Goal: Task Accomplishment & Management: Use online tool/utility

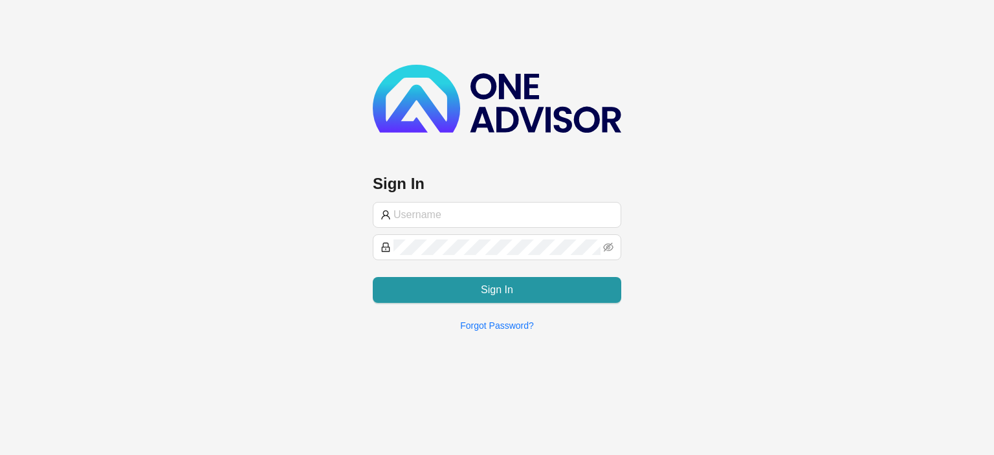
type input "[EMAIL_ADDRESS][DOMAIN_NAME]"
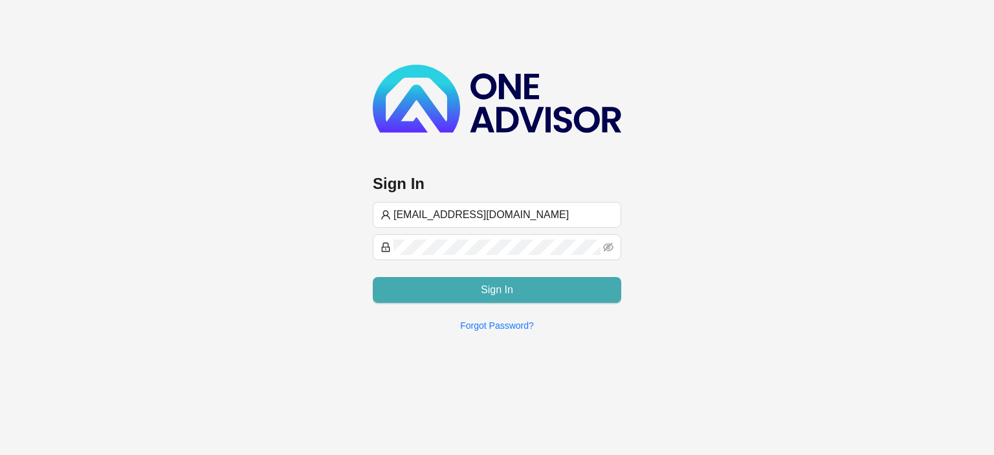
click at [430, 289] on button "Sign In" at bounding box center [497, 290] width 249 height 26
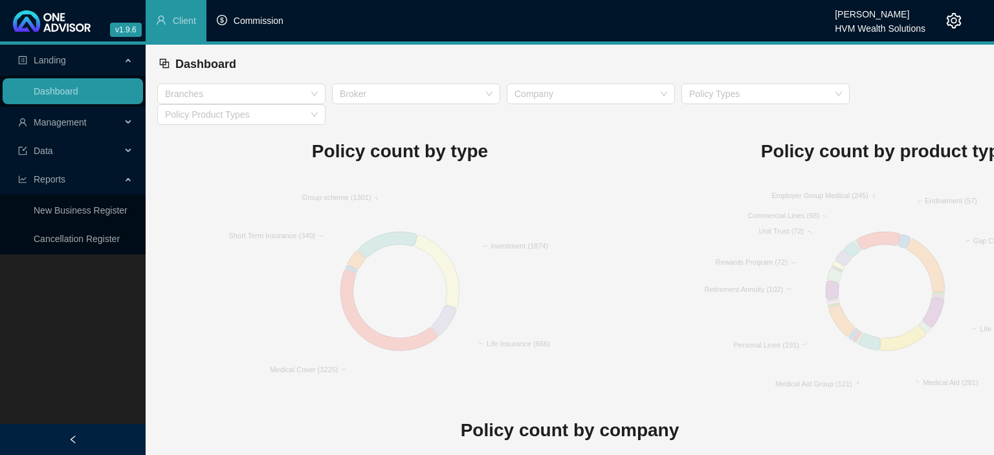
click at [268, 25] on span "Commission" at bounding box center [259, 21] width 50 height 10
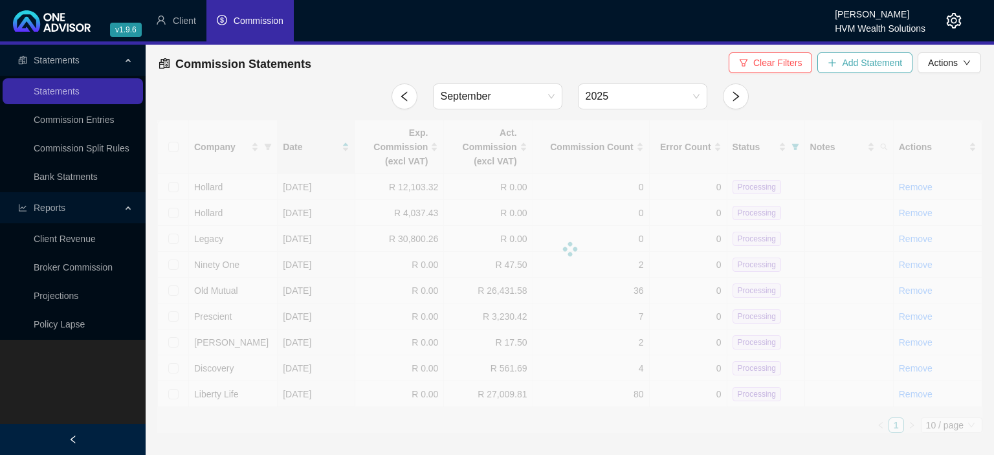
click at [837, 56] on button "Add Statement" at bounding box center [865, 62] width 95 height 21
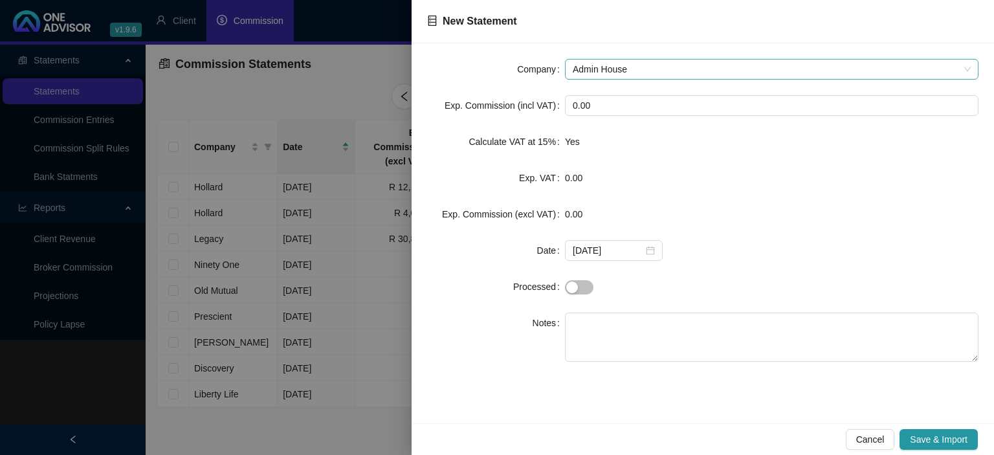
click at [680, 65] on span "Admin House" at bounding box center [772, 69] width 398 height 19
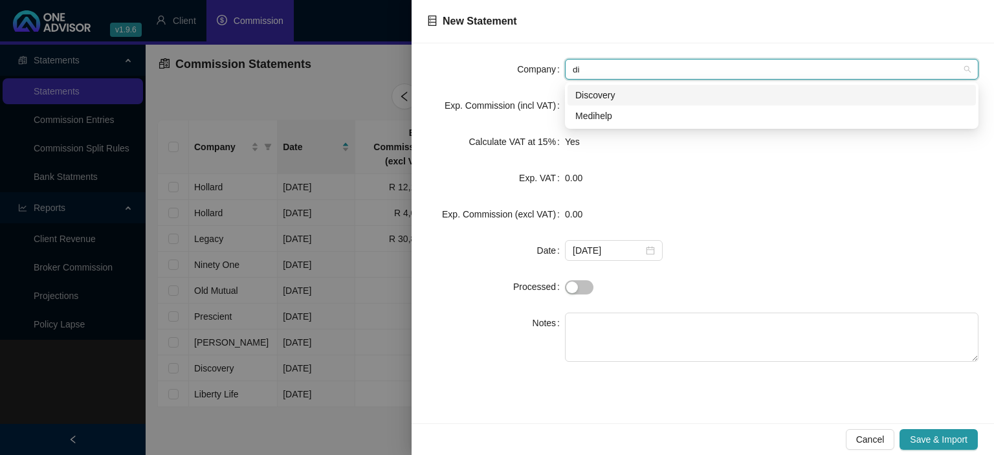
type input "dis"
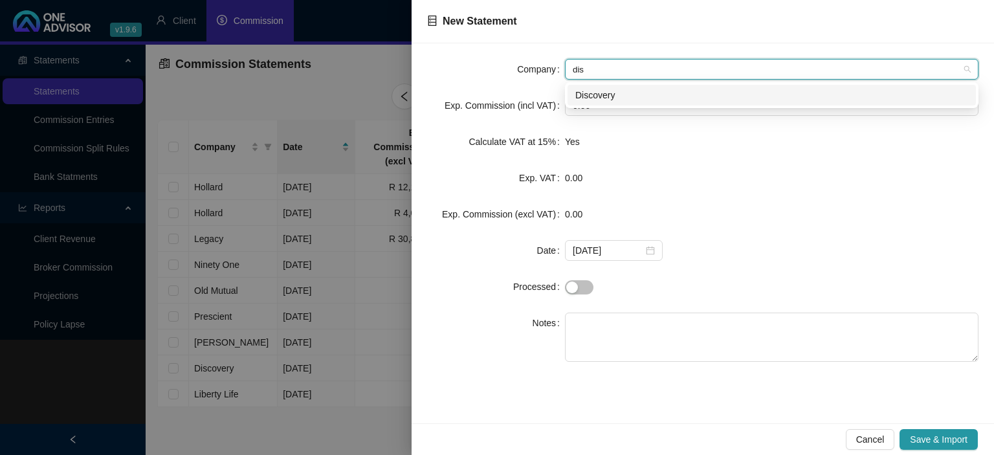
click at [599, 99] on div "Discovery" at bounding box center [771, 95] width 393 height 14
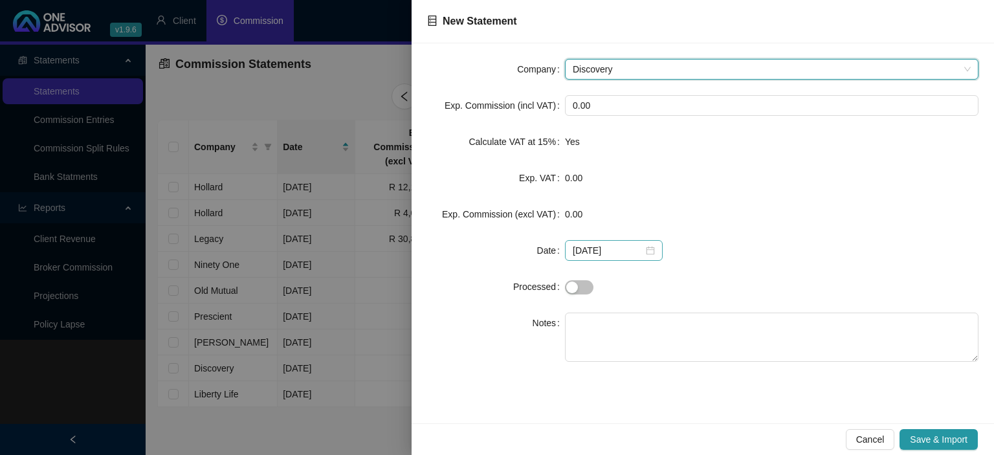
click at [640, 252] on div "2025-09-09" at bounding box center [614, 250] width 82 height 14
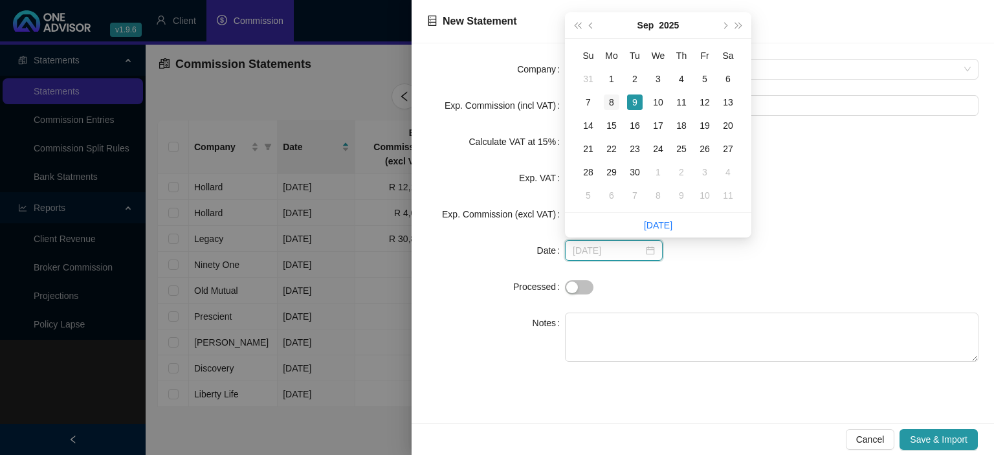
type input "[DATE]"
click at [615, 102] on div "8" at bounding box center [612, 103] width 16 height 16
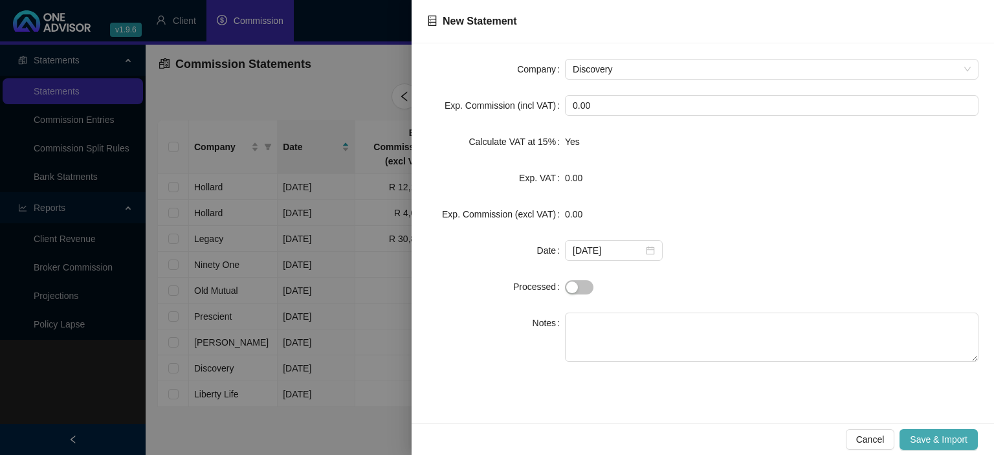
click at [926, 437] on span "Save & Import" at bounding box center [939, 439] width 58 height 14
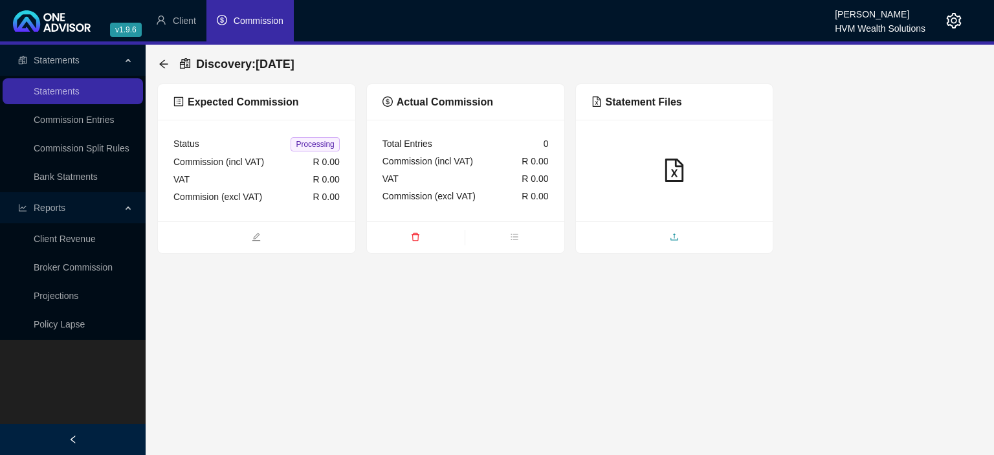
click at [647, 234] on span "upload" at bounding box center [674, 238] width 197 height 14
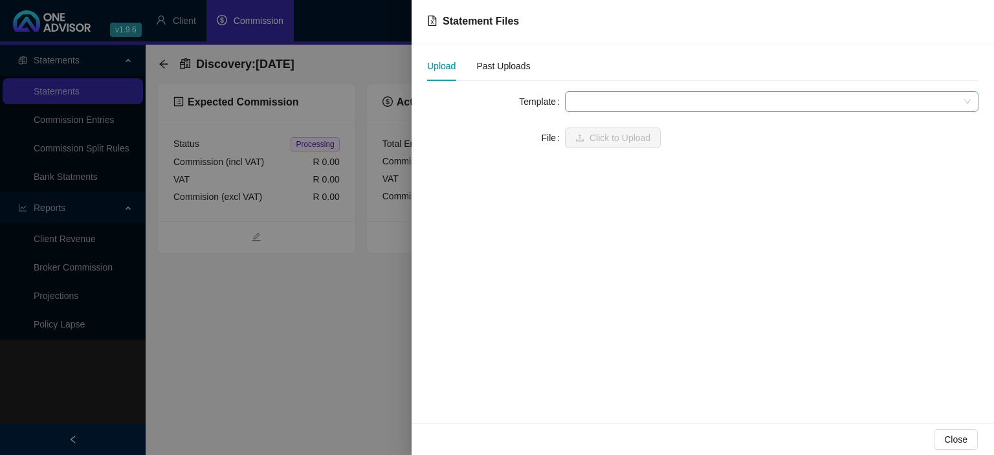
click at [594, 100] on span at bounding box center [772, 101] width 398 height 19
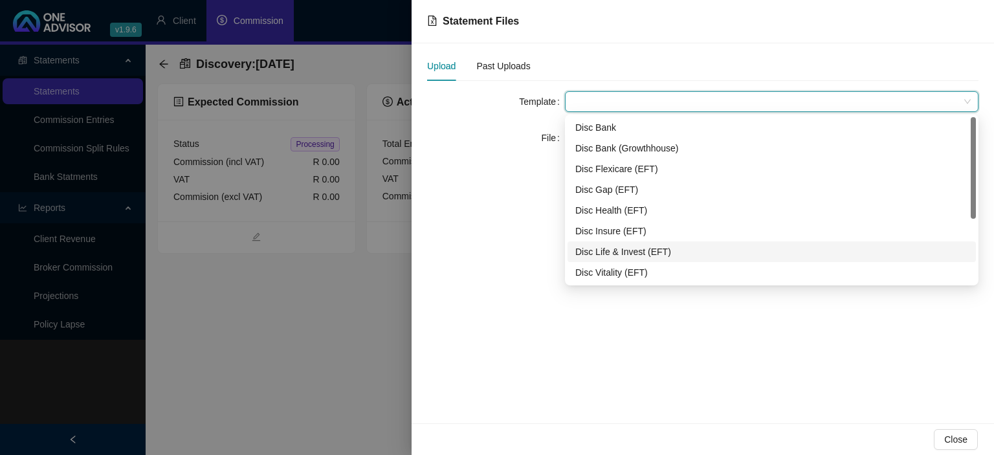
click at [598, 249] on div "Disc Life & Invest (EFT)" at bounding box center [771, 252] width 393 height 14
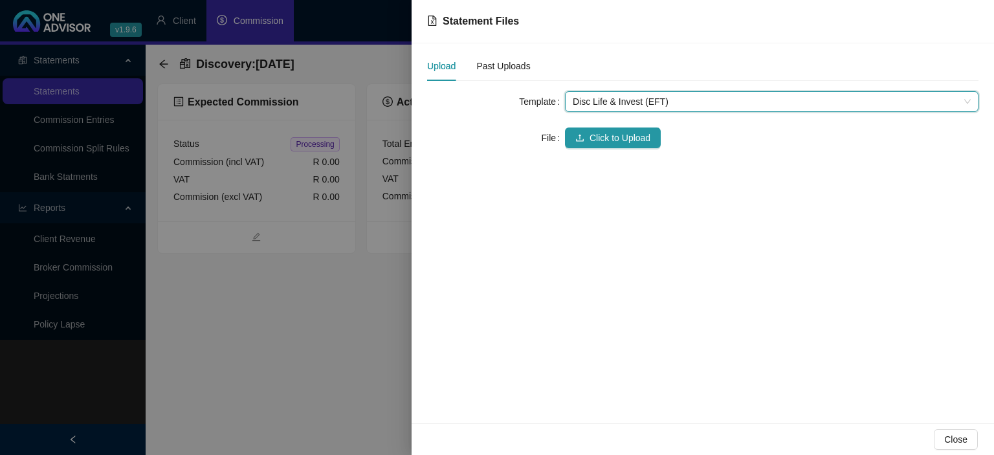
click at [578, 155] on div "Template Disc Life & Invest (EFT) Disc Life & Invest (EFT) File Click to Upload" at bounding box center [702, 127] width 551 height 72
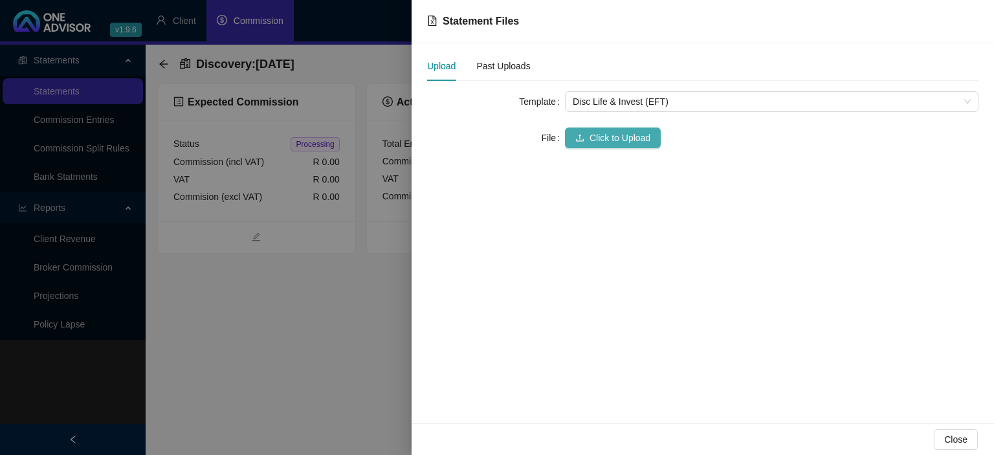
click at [579, 141] on icon "upload" at bounding box center [579, 137] width 9 height 9
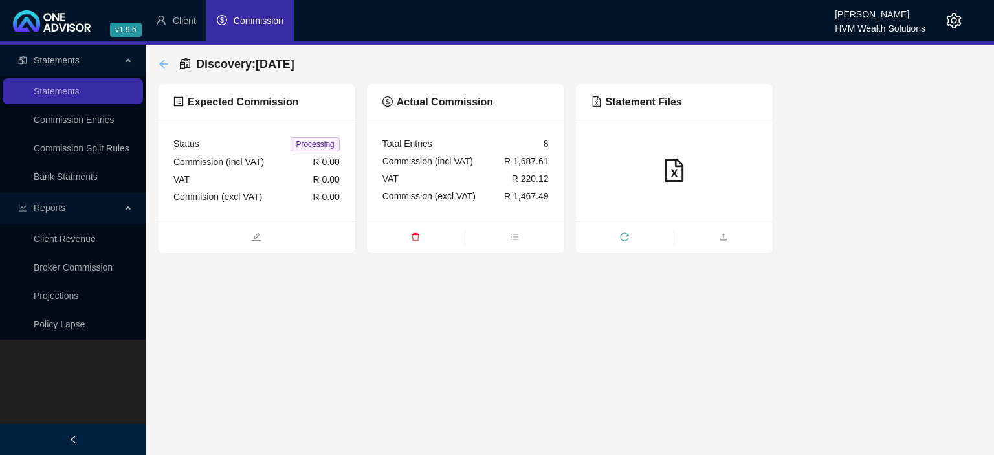
click at [162, 63] on icon "arrow-left" at bounding box center [164, 64] width 10 height 10
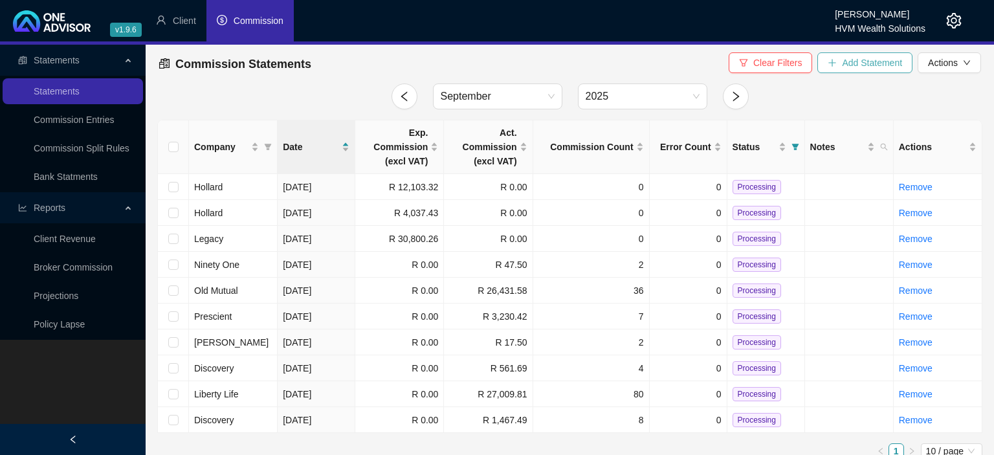
click at [832, 67] on icon "plus" at bounding box center [832, 62] width 9 height 9
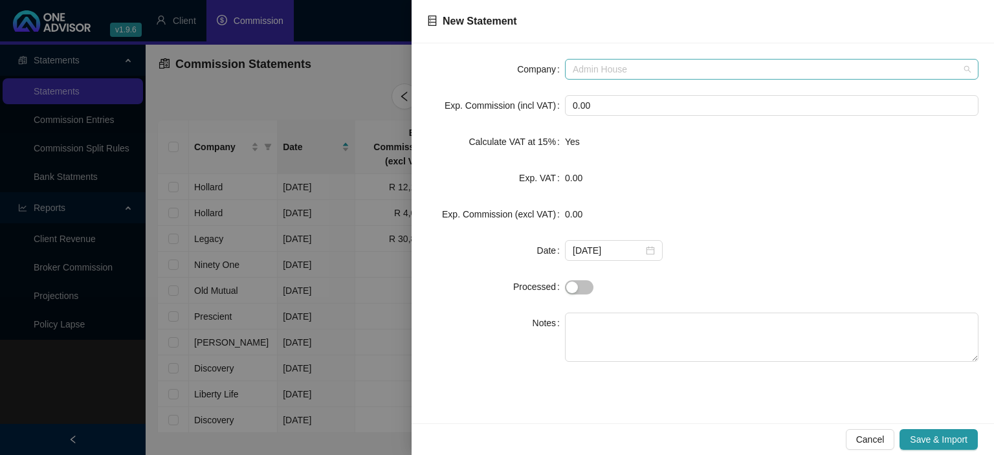
click at [587, 72] on span "Admin House" at bounding box center [772, 69] width 398 height 19
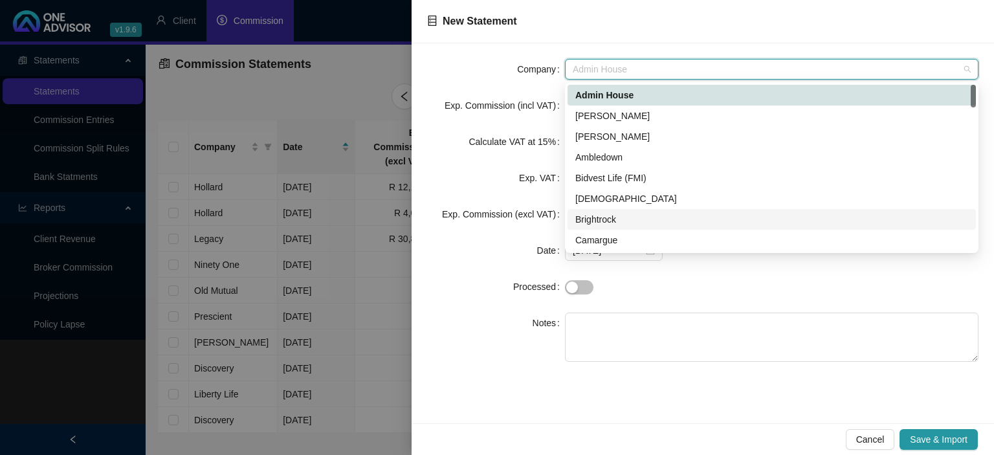
type input "d"
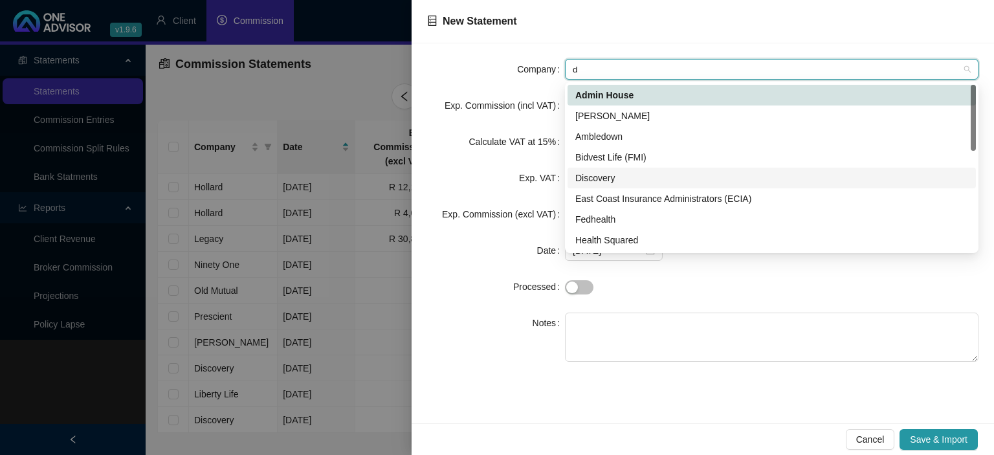
click at [606, 179] on div "Discovery" at bounding box center [771, 178] width 393 height 14
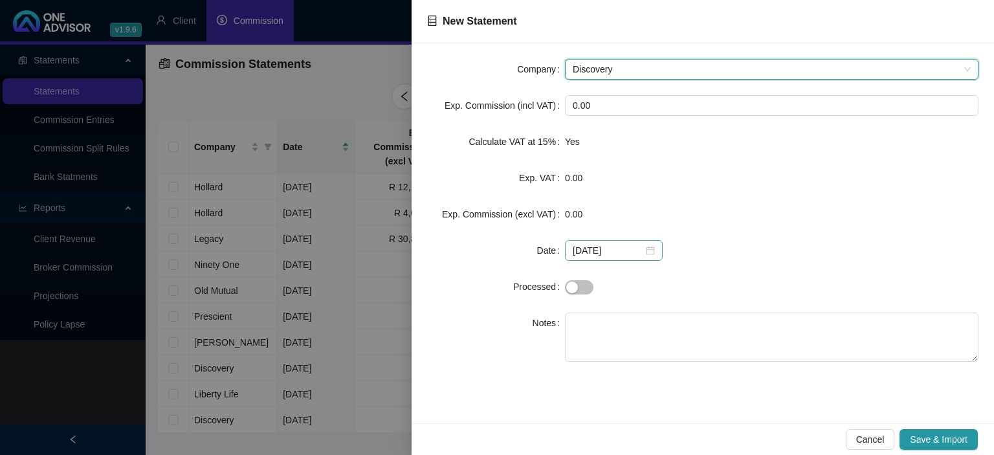
click at [642, 249] on div "2025-09-09" at bounding box center [614, 250] width 82 height 14
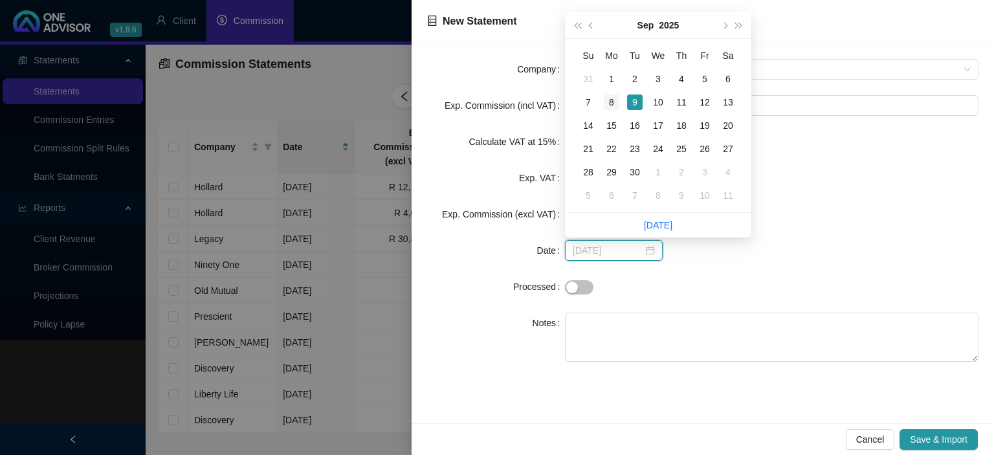
type input "[DATE]"
click at [612, 105] on div "8" at bounding box center [612, 103] width 16 height 16
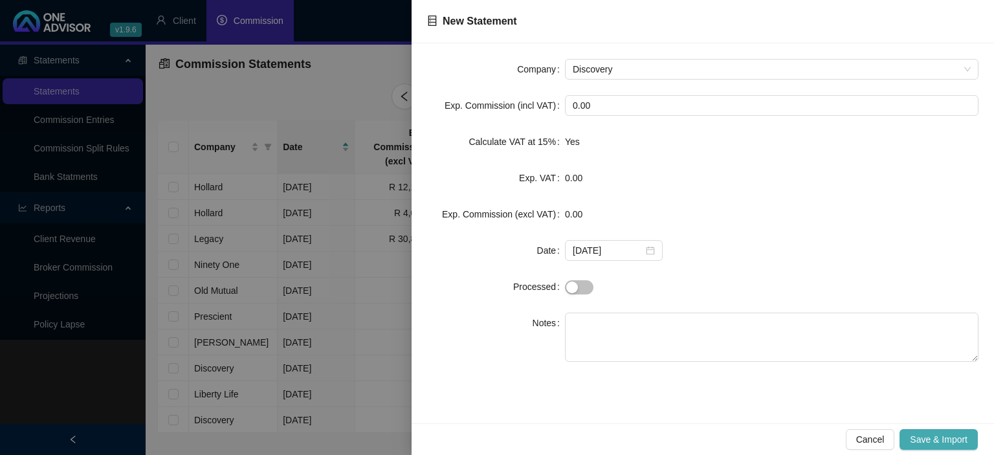
click at [944, 432] on button "Save & Import" at bounding box center [939, 439] width 78 height 21
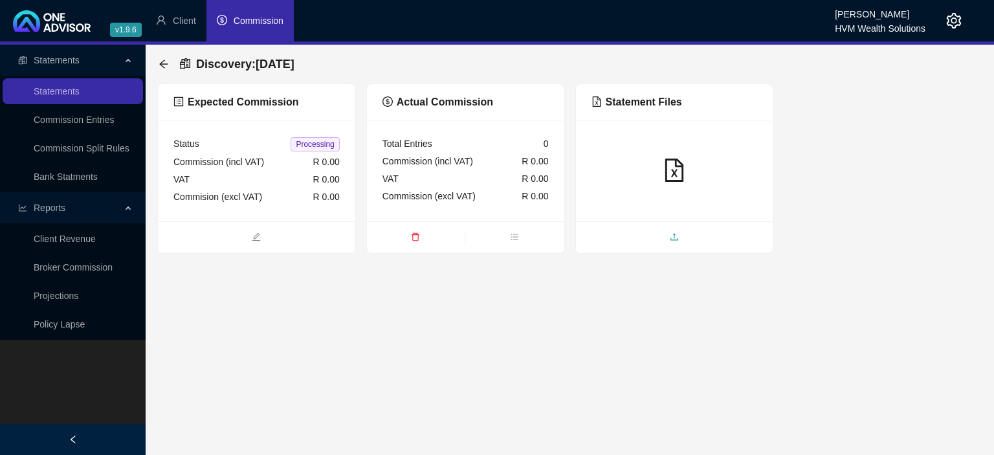
click at [649, 236] on span "upload" at bounding box center [674, 238] width 197 height 14
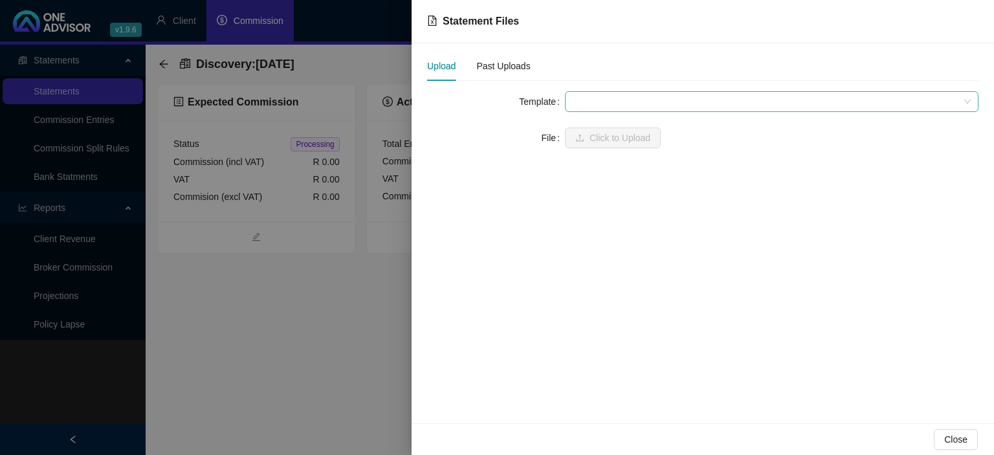
click at [589, 98] on span at bounding box center [772, 101] width 398 height 19
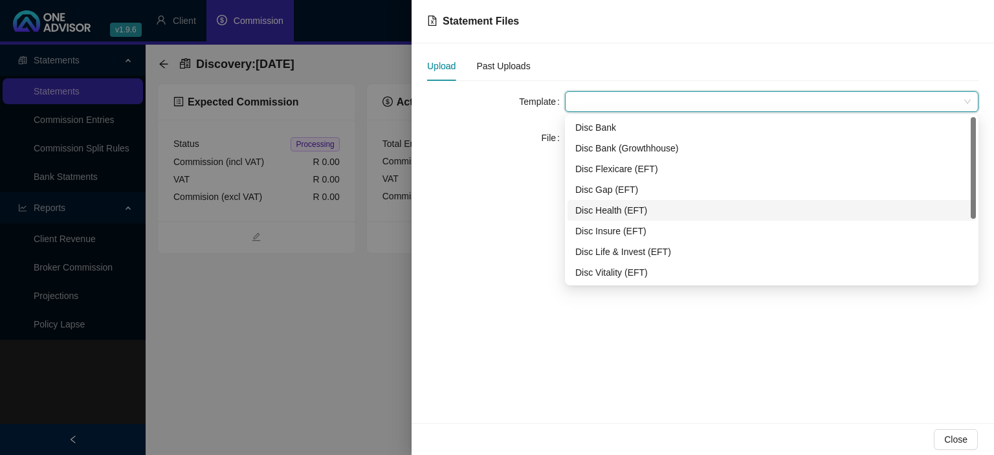
click at [605, 206] on div "Disc Health (EFT)" at bounding box center [771, 210] width 393 height 14
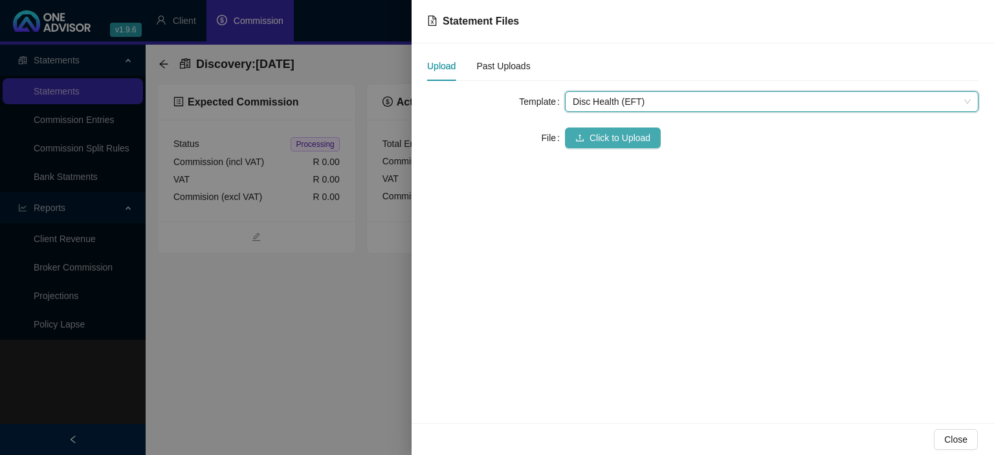
click at [594, 144] on span "Click to Upload" at bounding box center [620, 138] width 61 height 14
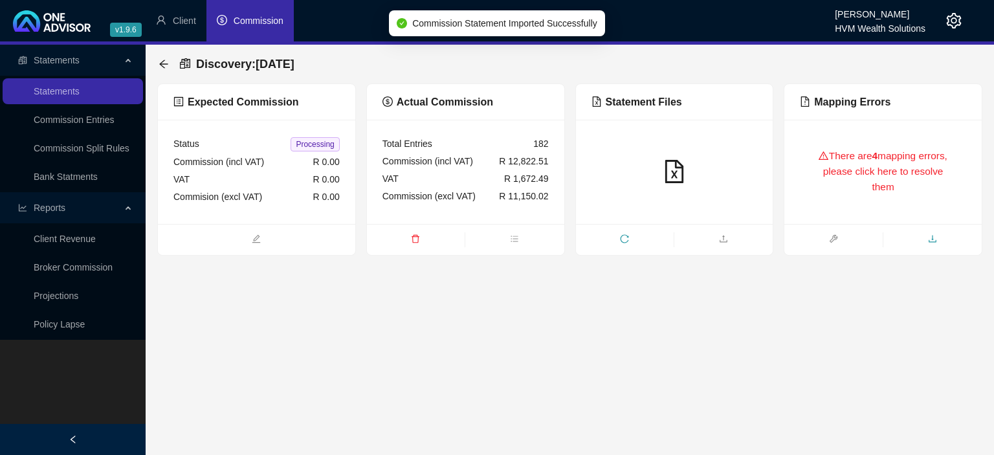
click at [931, 241] on icon "download" at bounding box center [932, 238] width 9 height 9
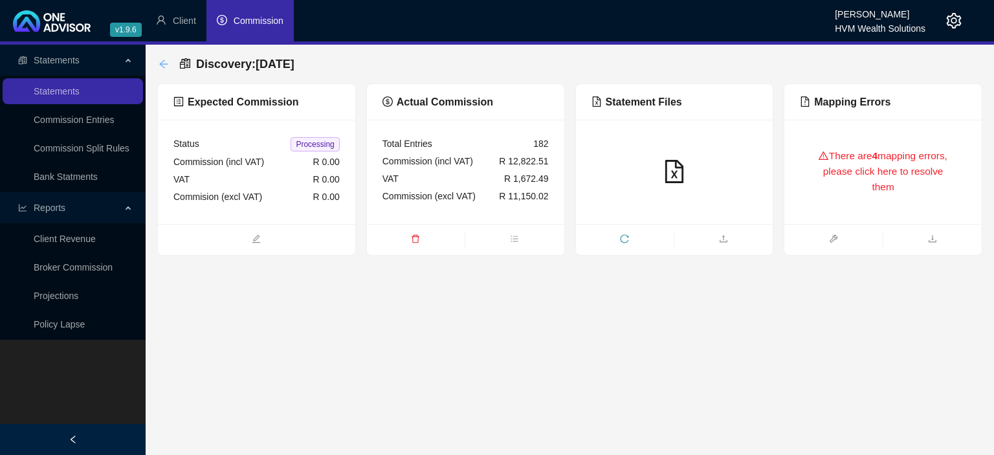
click at [160, 61] on icon "arrow-left" at bounding box center [164, 64] width 10 height 10
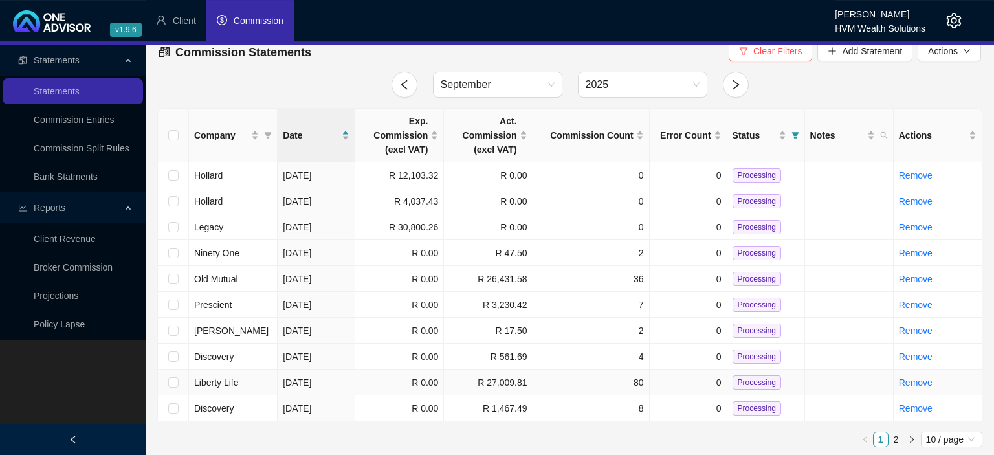
scroll to position [12, 0]
click at [895, 437] on link "2" at bounding box center [896, 439] width 14 height 14
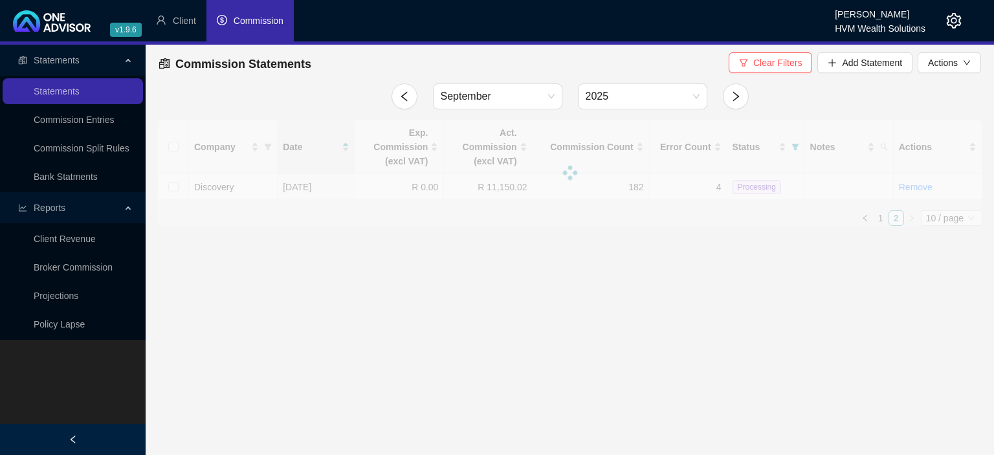
scroll to position [0, 0]
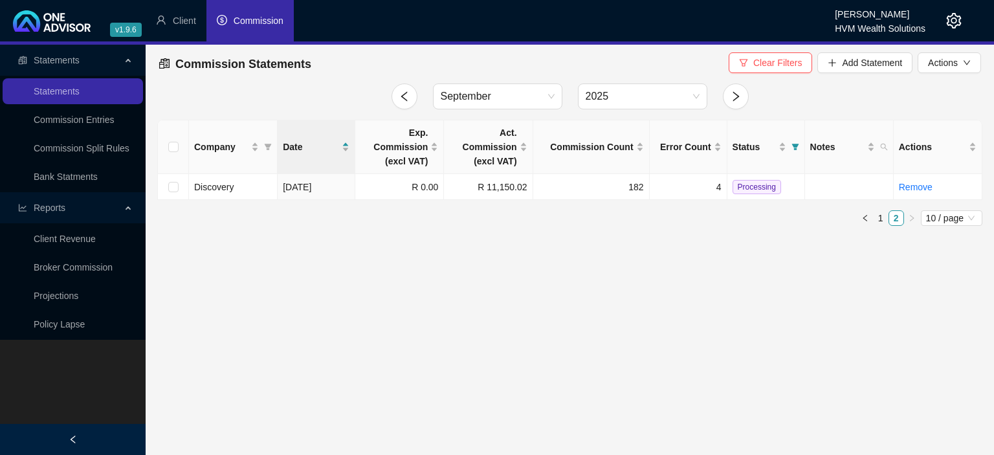
click at [958, 25] on icon "setting" at bounding box center [954, 21] width 15 height 16
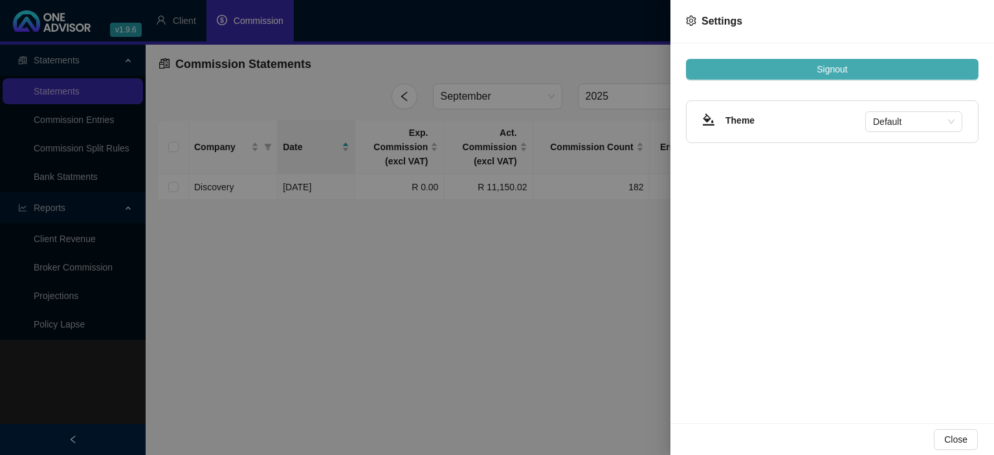
click at [843, 67] on span "Signout" at bounding box center [832, 69] width 30 height 14
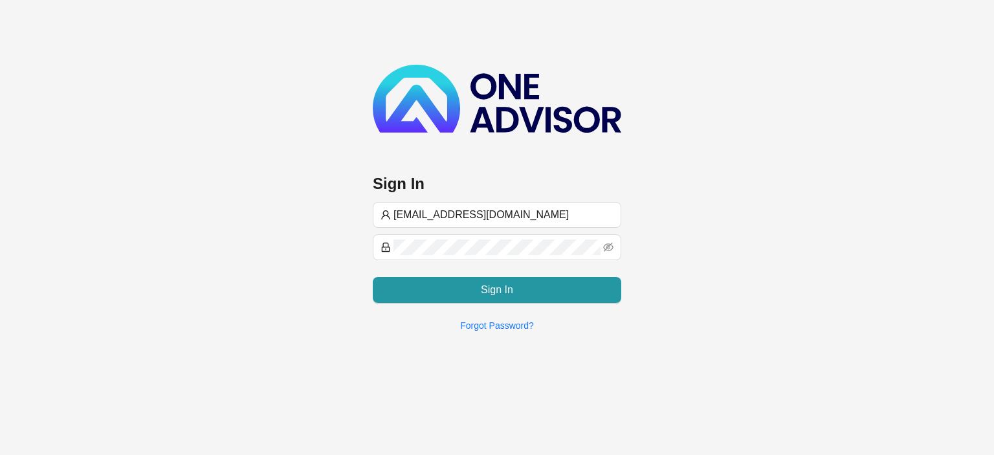
type input "[EMAIL_ADDRESS][DOMAIN_NAME]"
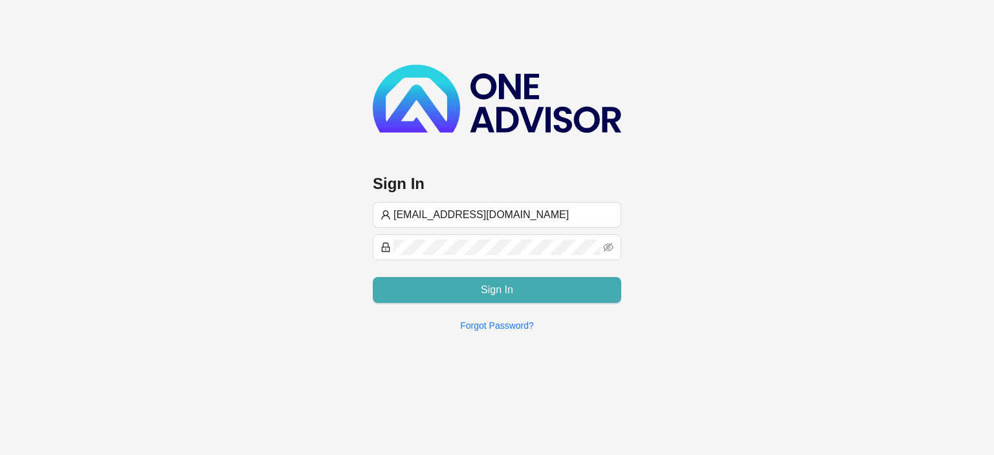
click at [482, 292] on span "Sign In" at bounding box center [497, 290] width 32 height 16
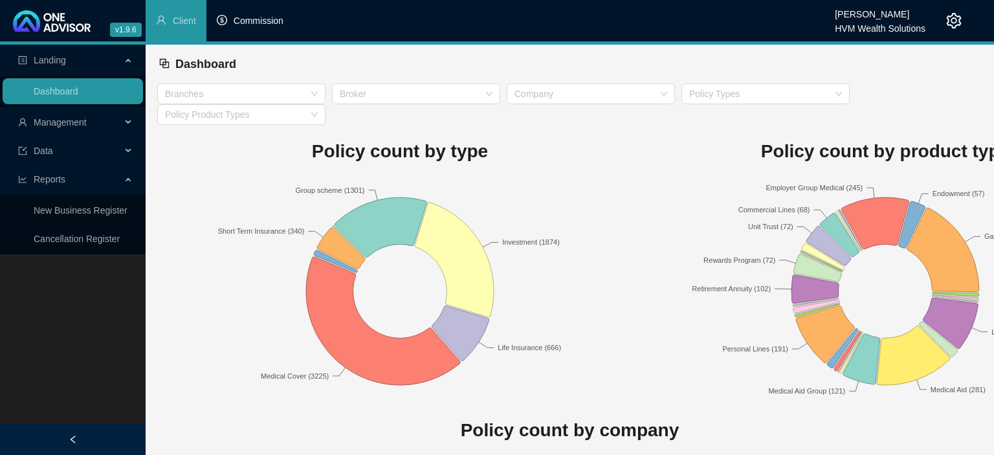
click at [269, 27] on li "Commission" at bounding box center [249, 20] width 87 height 41
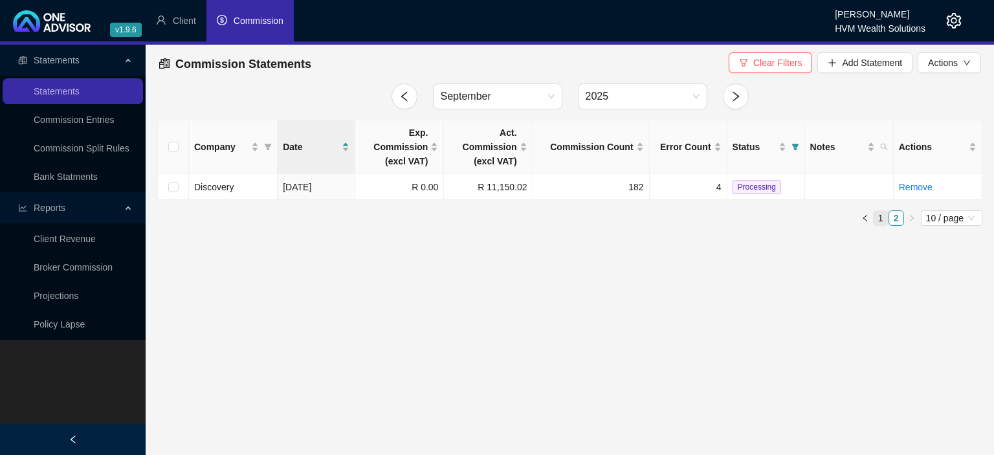
click at [878, 219] on link "1" at bounding box center [881, 218] width 14 height 14
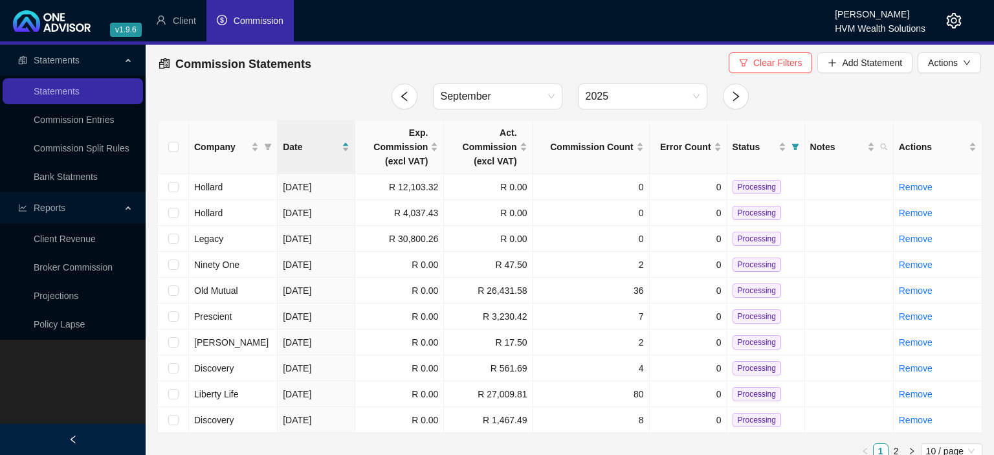
scroll to position [12, 0]
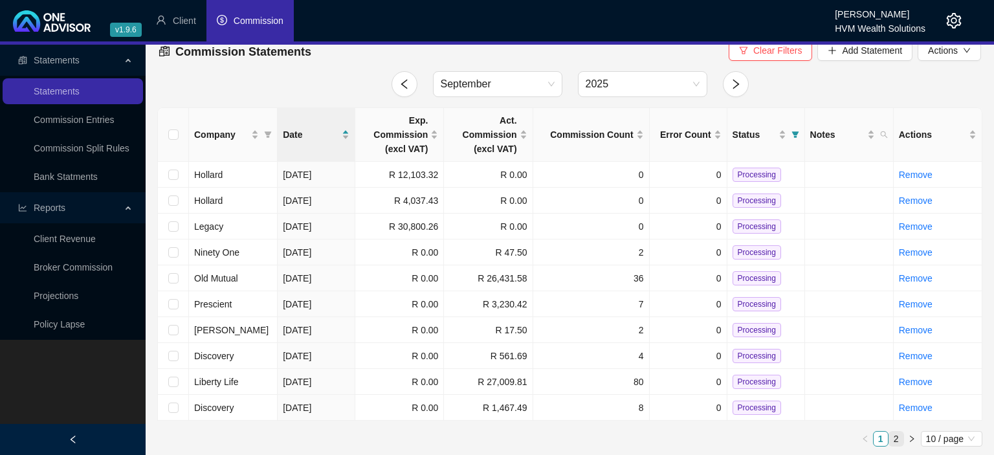
click at [893, 438] on link "2" at bounding box center [896, 439] width 14 height 14
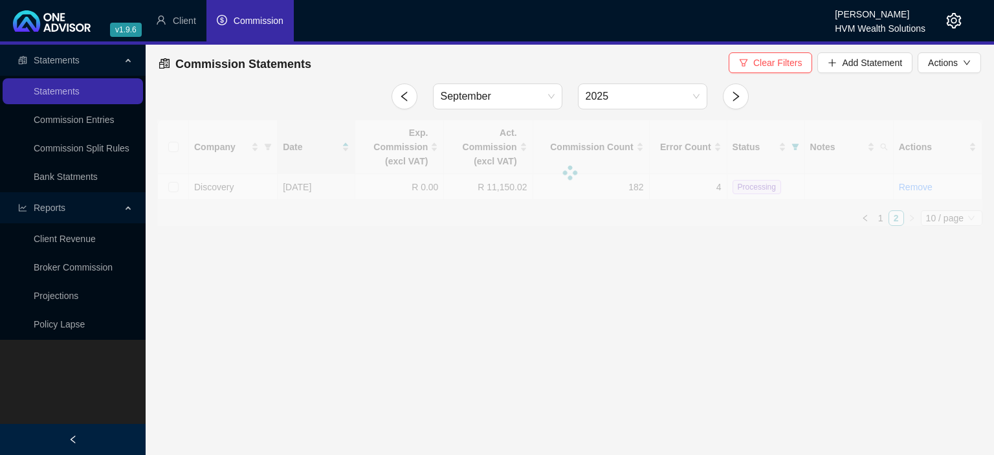
scroll to position [0, 0]
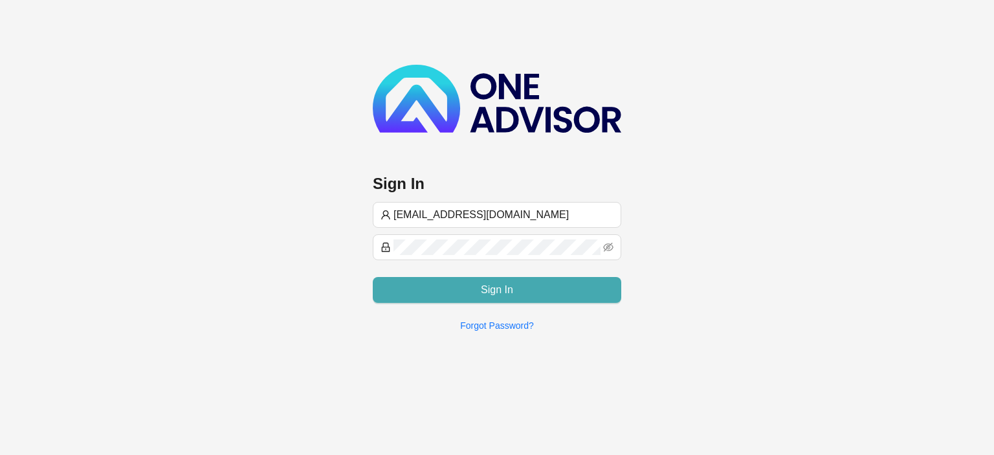
type input "[EMAIL_ADDRESS][DOMAIN_NAME]"
click at [431, 286] on button "Sign In" at bounding box center [497, 290] width 249 height 26
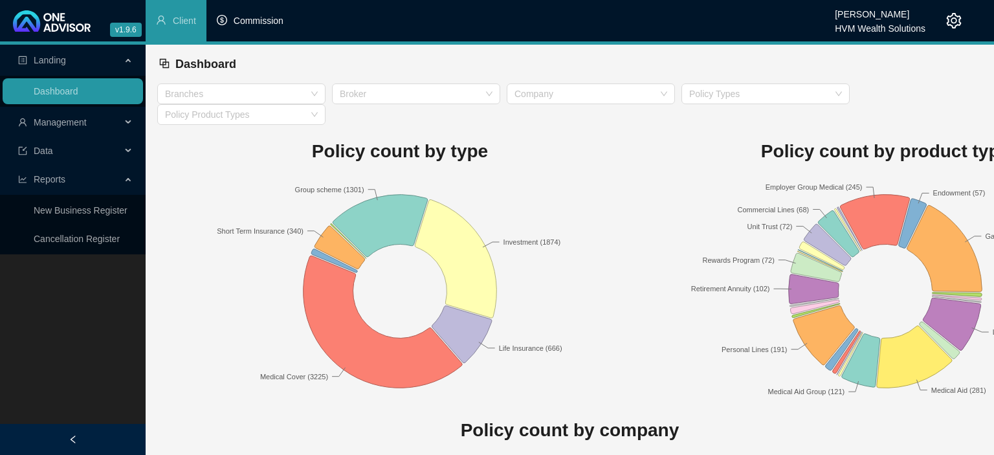
click at [265, 23] on span "Commission" at bounding box center [259, 21] width 50 height 10
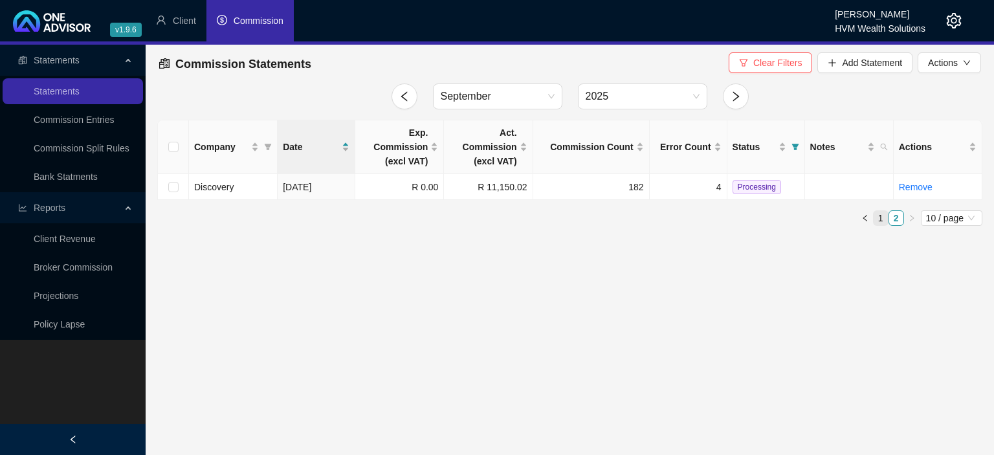
click at [884, 219] on link "1" at bounding box center [881, 218] width 14 height 14
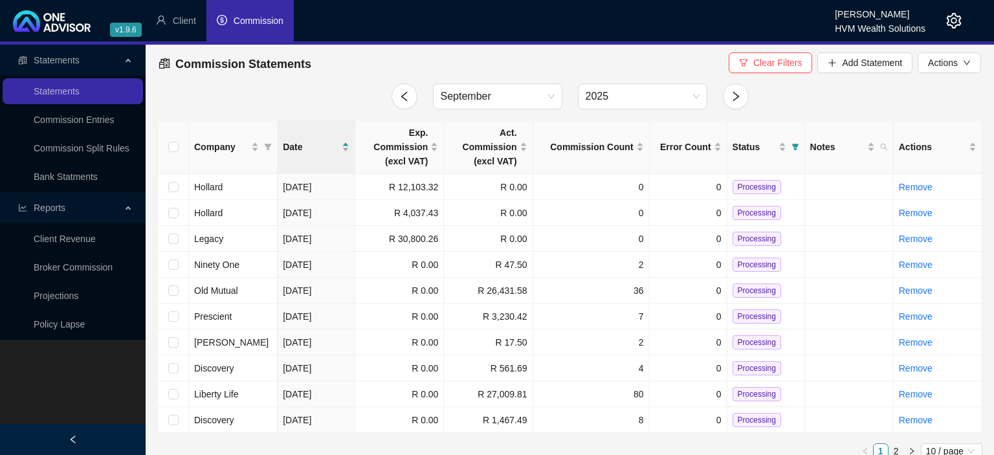
click at [946, 19] on div at bounding box center [944, 20] width 36 height 41
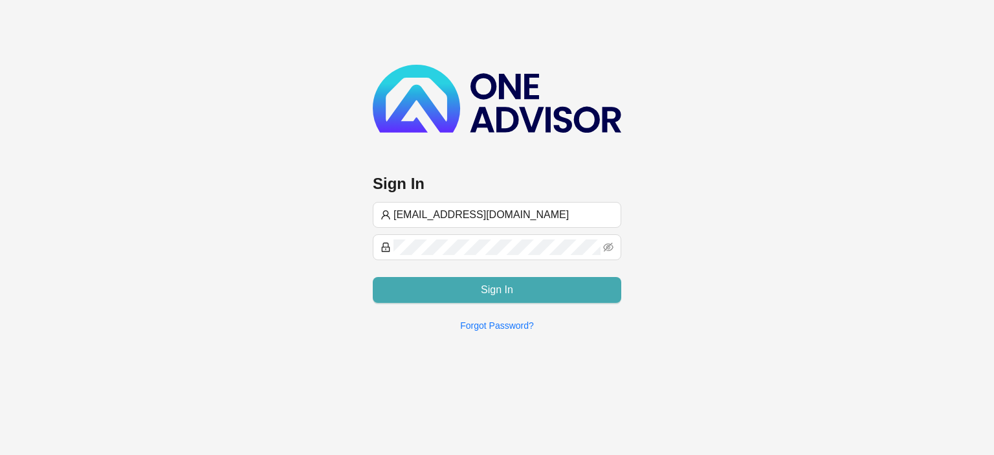
type input "[EMAIL_ADDRESS][DOMAIN_NAME]"
click at [509, 292] on span "Sign In" at bounding box center [497, 290] width 32 height 16
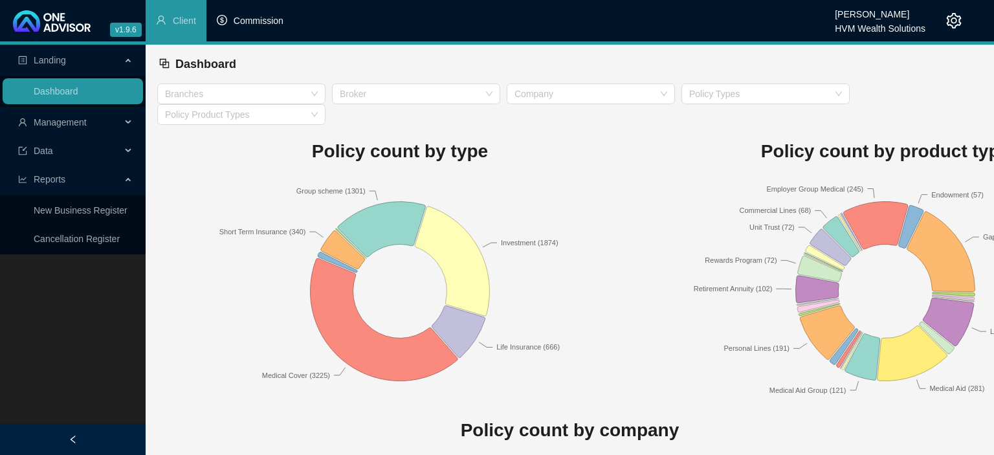
click at [270, 21] on span "Commission" at bounding box center [259, 21] width 50 height 10
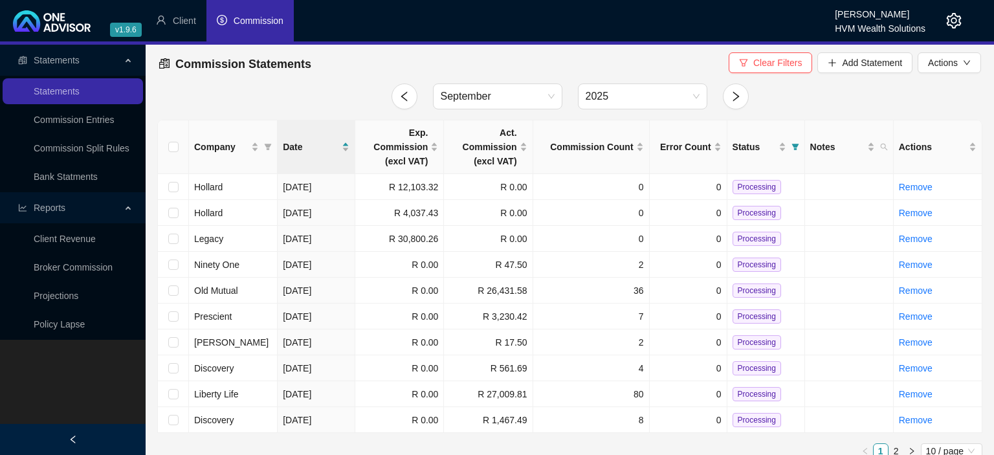
scroll to position [12, 0]
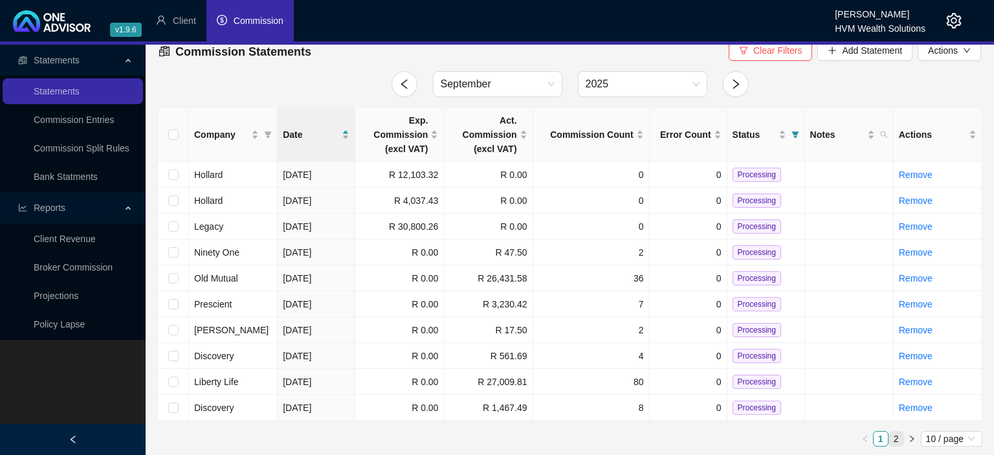
click at [896, 439] on link "2" at bounding box center [896, 439] width 14 height 14
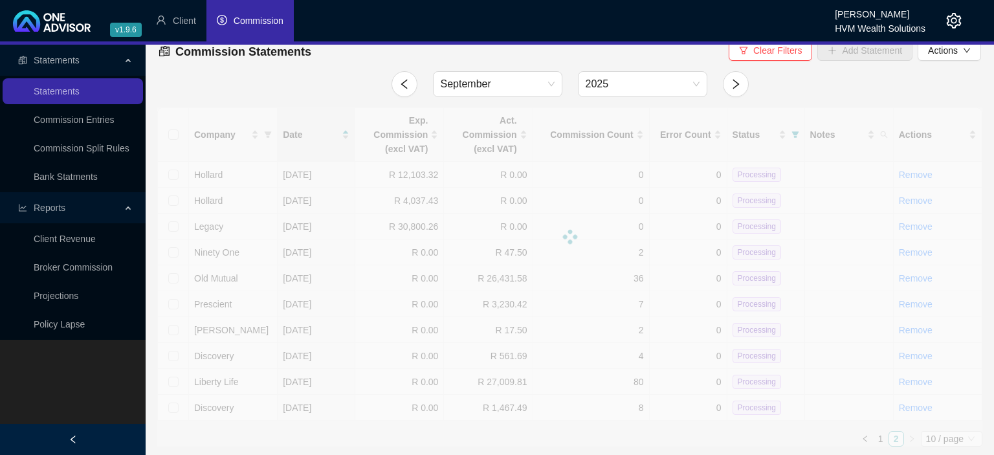
scroll to position [0, 0]
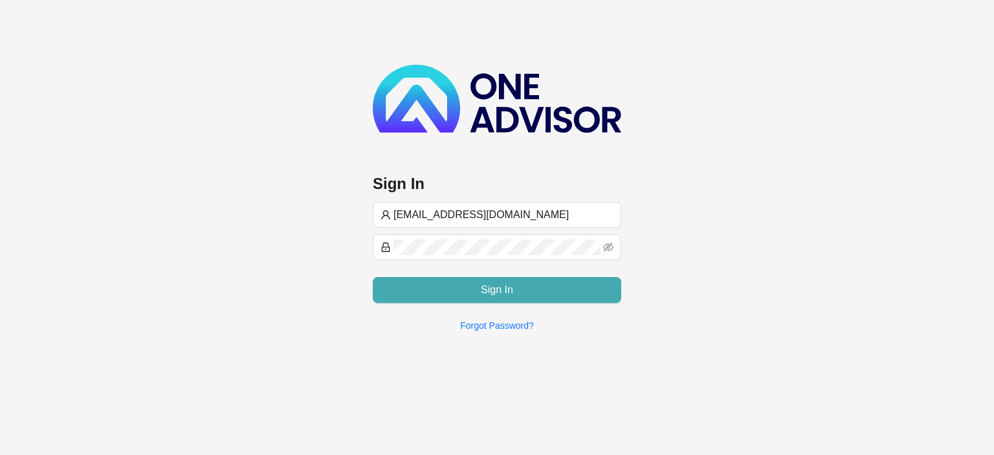
type input "[EMAIL_ADDRESS][DOMAIN_NAME]"
click at [471, 291] on button "Sign In" at bounding box center [497, 290] width 249 height 26
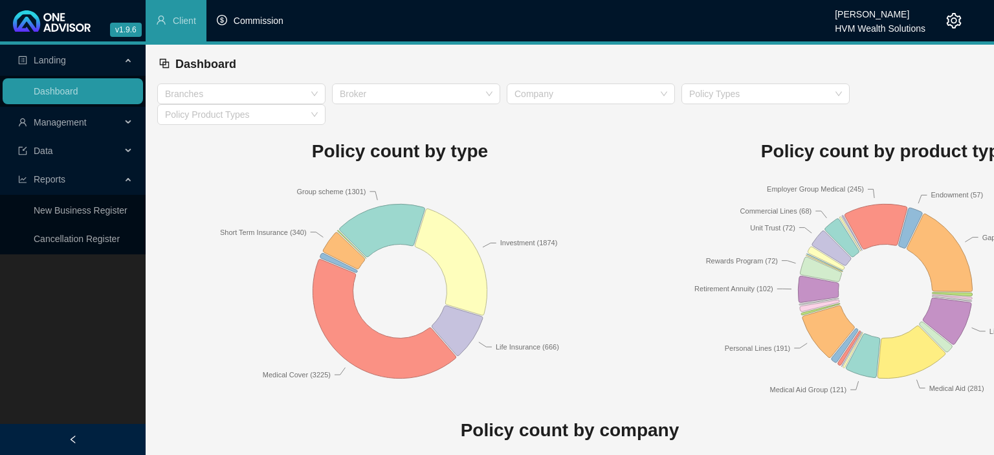
click at [246, 26] on span "Commission" at bounding box center [259, 21] width 50 height 10
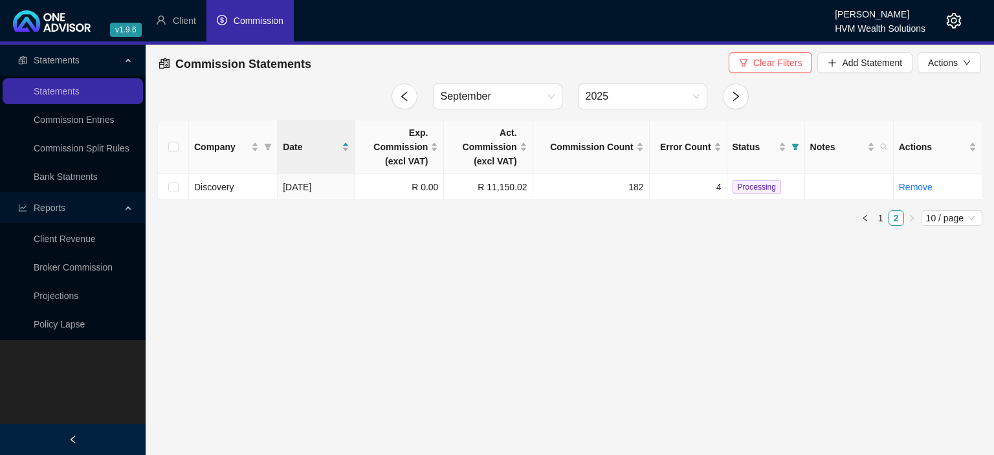
click at [955, 27] on icon "setting" at bounding box center [954, 21] width 15 height 16
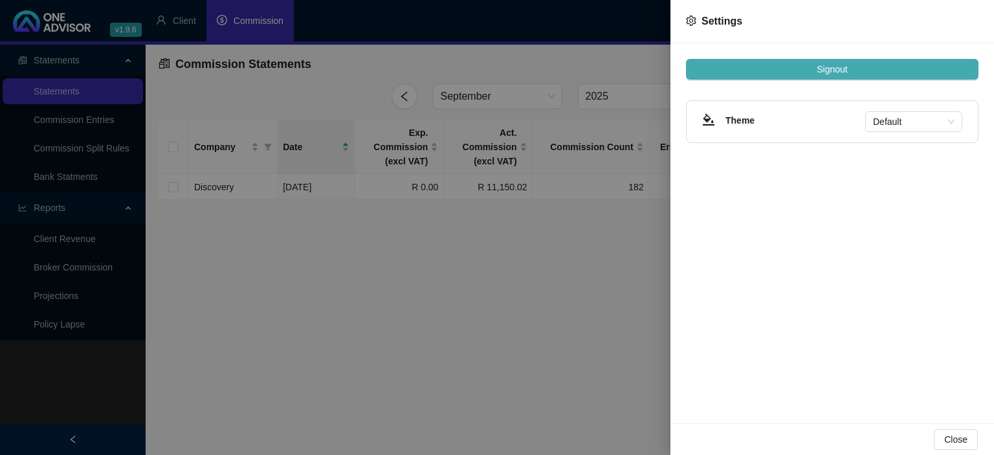
click at [828, 64] on span "Signout" at bounding box center [832, 69] width 30 height 14
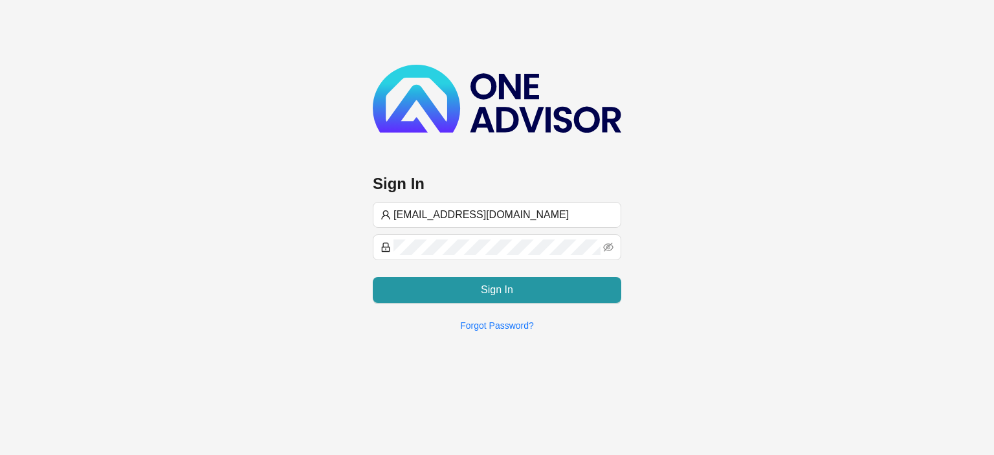
type input "[EMAIL_ADDRESS][DOMAIN_NAME]"
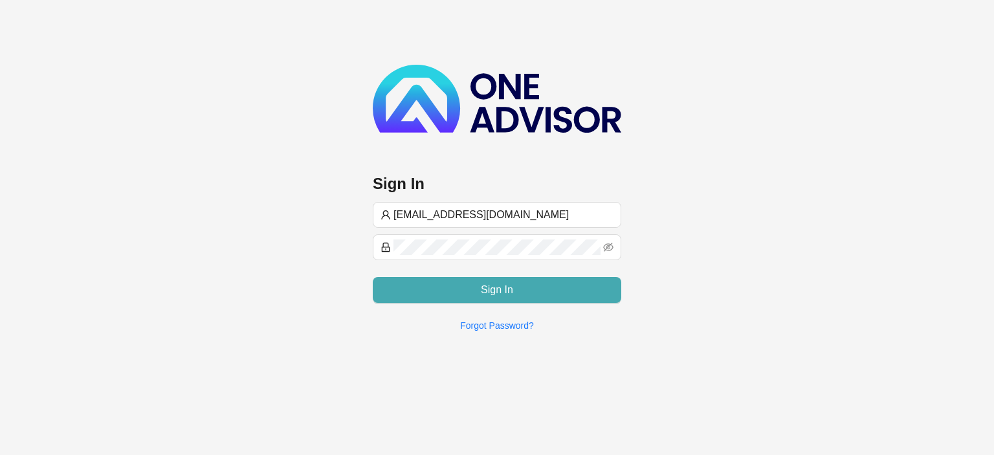
type input "[EMAIL_ADDRESS][DOMAIN_NAME]"
click at [457, 291] on button "Sign In" at bounding box center [497, 290] width 249 height 26
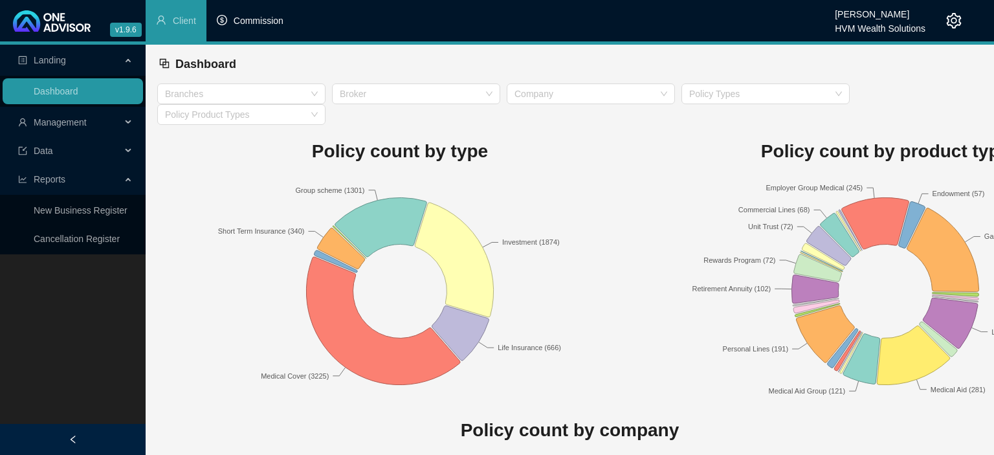
click at [262, 24] on span "Commission" at bounding box center [259, 21] width 50 height 10
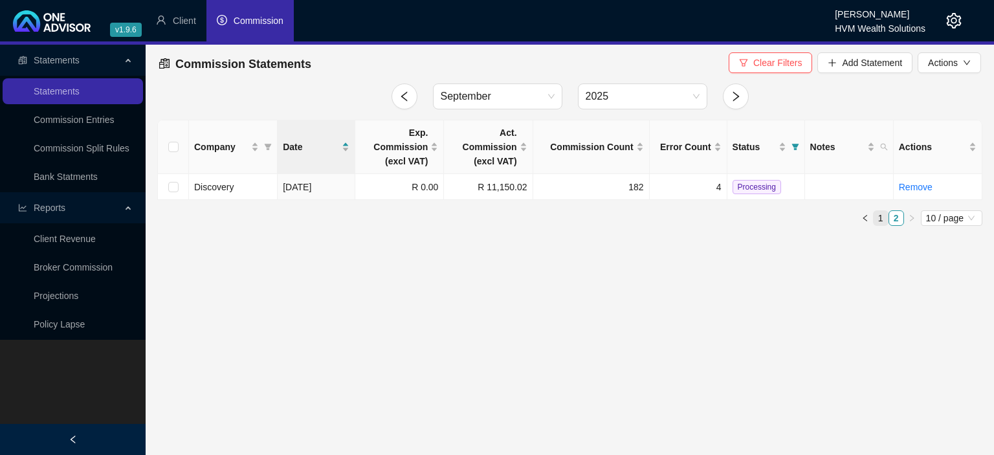
click at [879, 221] on link "1" at bounding box center [881, 218] width 14 height 14
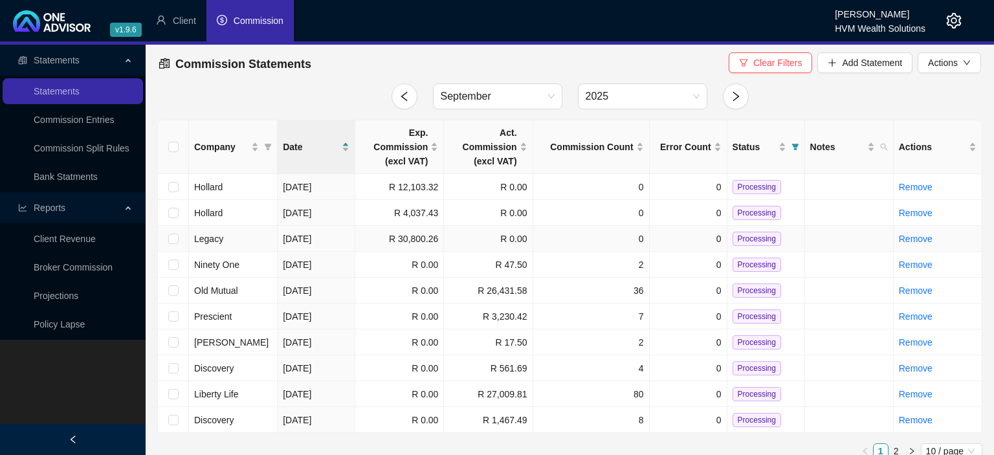
scroll to position [12, 0]
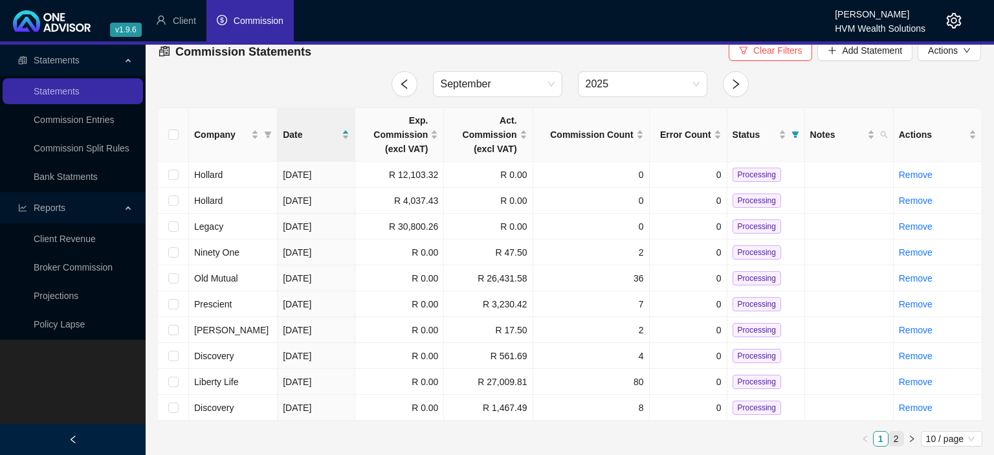
click at [893, 438] on link "2" at bounding box center [896, 439] width 14 height 14
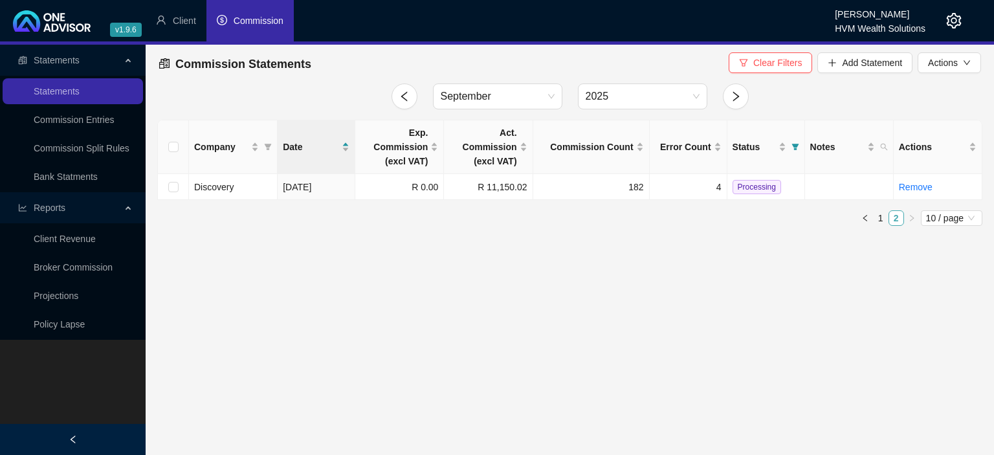
scroll to position [0, 0]
click at [876, 216] on link "1" at bounding box center [881, 218] width 14 height 14
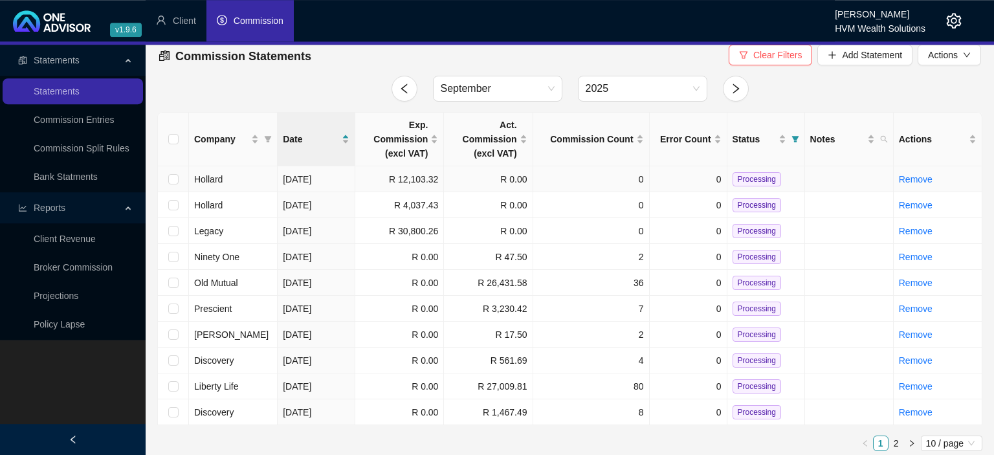
scroll to position [12, 0]
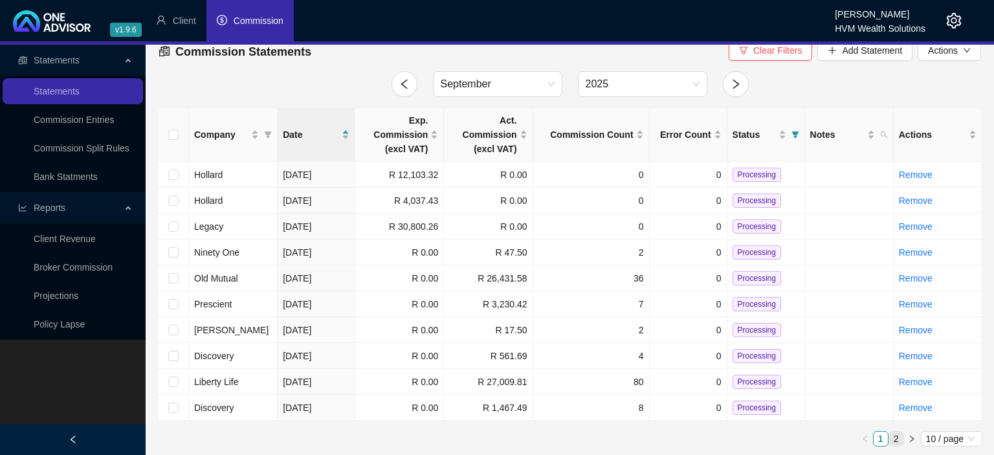
click at [895, 436] on link "2" at bounding box center [896, 439] width 14 height 14
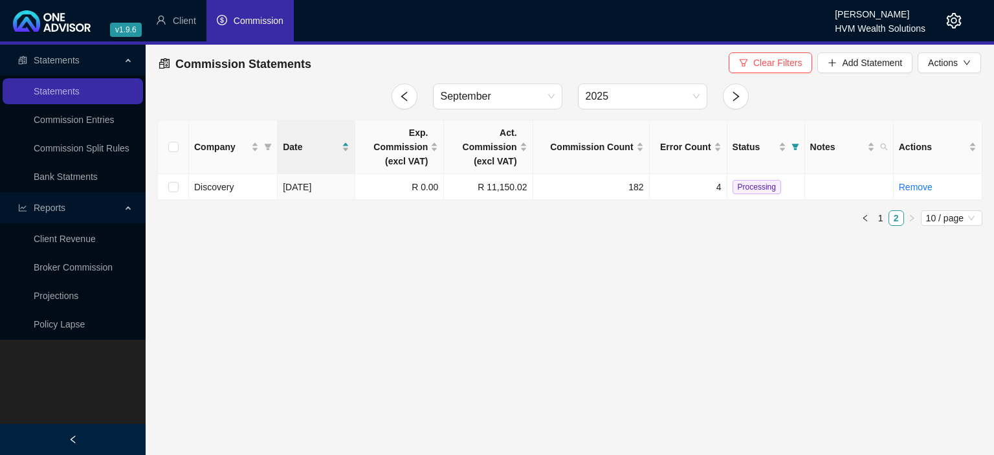
scroll to position [0, 0]
click at [952, 25] on icon "setting" at bounding box center [954, 21] width 16 height 16
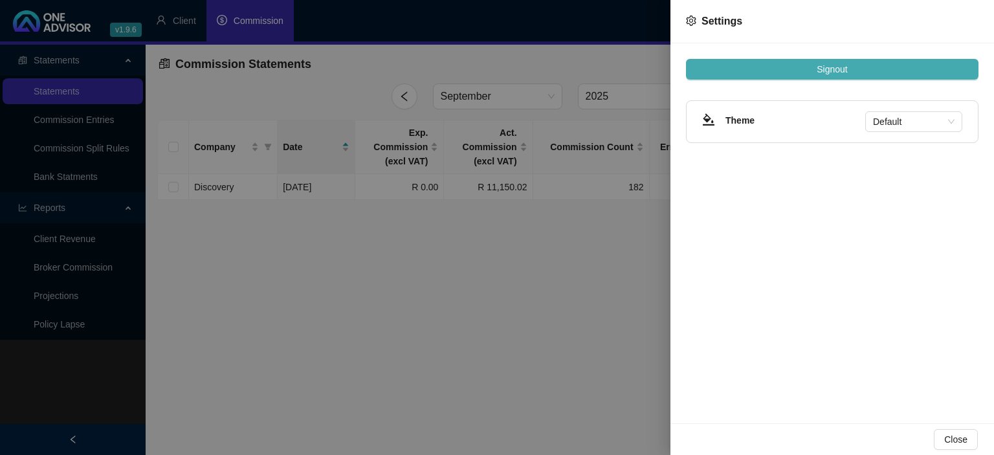
click at [840, 69] on span "Signout" at bounding box center [832, 69] width 30 height 14
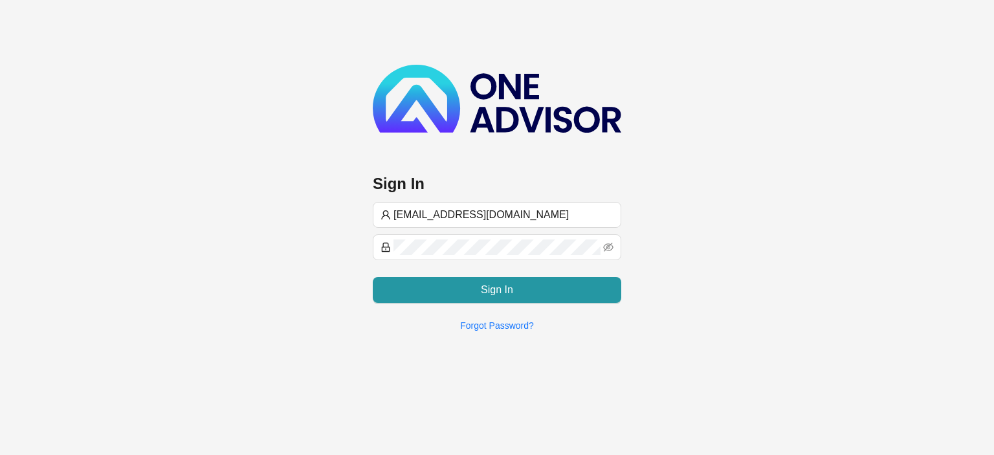
type input "[EMAIL_ADDRESS][DOMAIN_NAME]"
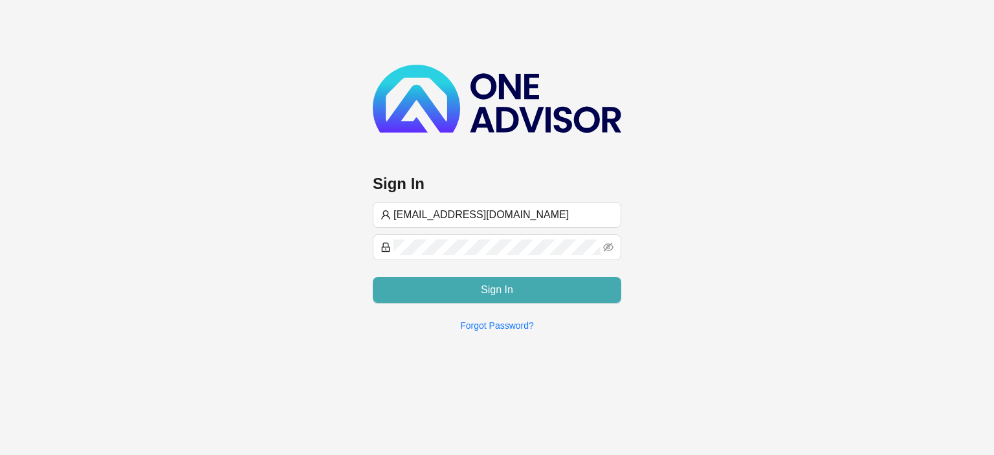
type input "[EMAIL_ADDRESS][DOMAIN_NAME]"
click at [454, 290] on button "Sign In" at bounding box center [497, 290] width 249 height 26
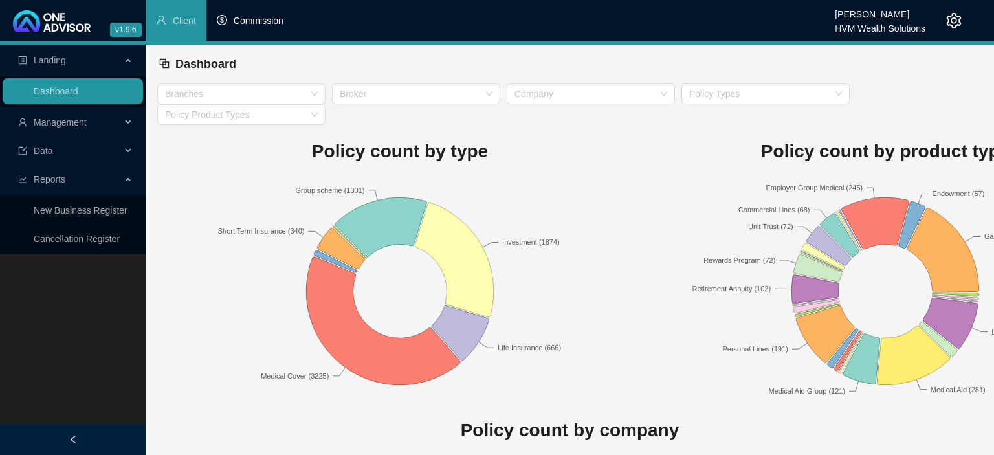
click at [250, 23] on span "Commission" at bounding box center [259, 21] width 50 height 10
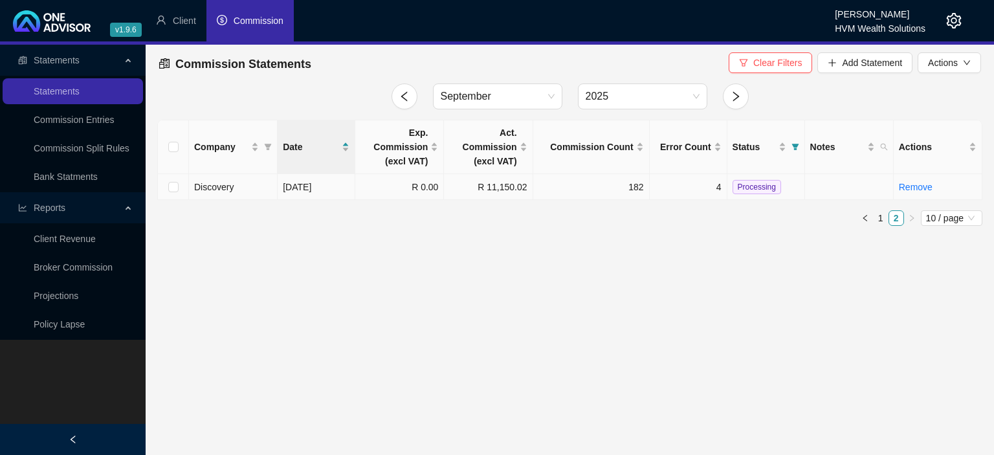
click at [701, 190] on td "4" at bounding box center [689, 187] width 78 height 26
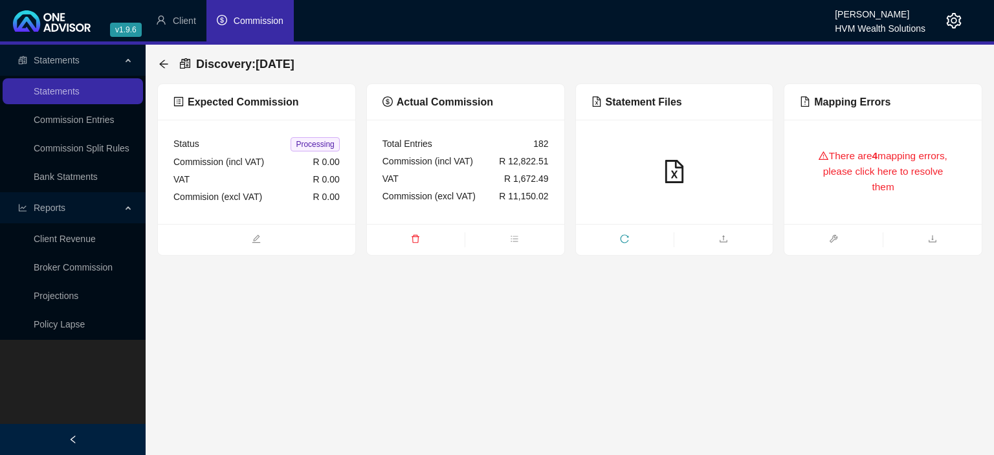
click at [834, 190] on div "There are 4 mapping errors, please click here to resolve them" at bounding box center [883, 171] width 166 height 73
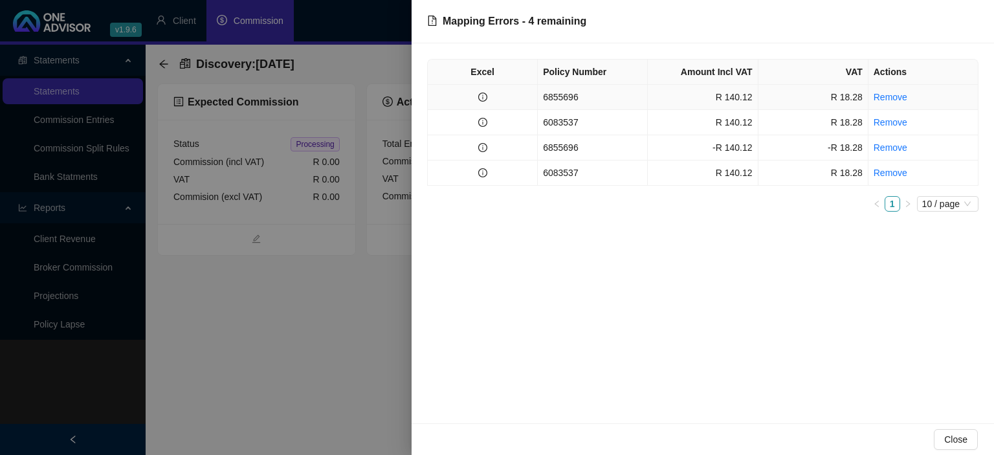
click at [607, 94] on td "6855696" at bounding box center [593, 97] width 110 height 25
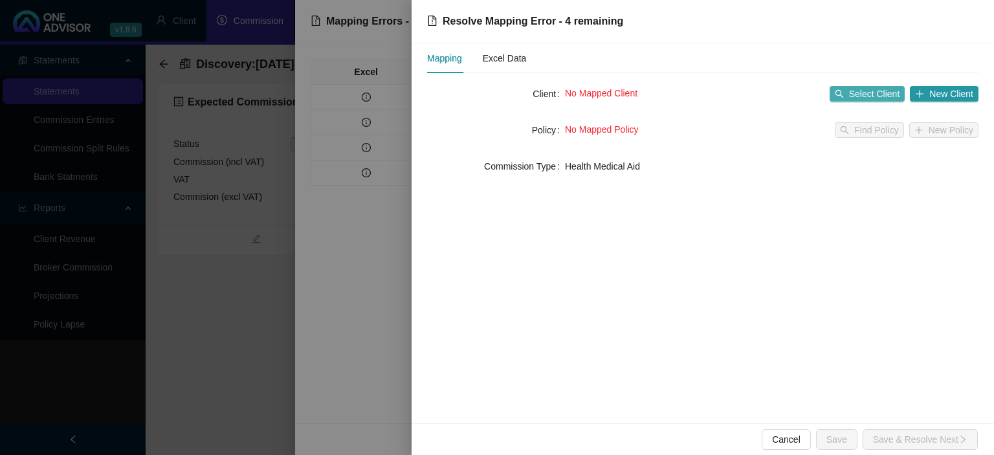
click at [870, 95] on span "Select Client" at bounding box center [874, 94] width 51 height 14
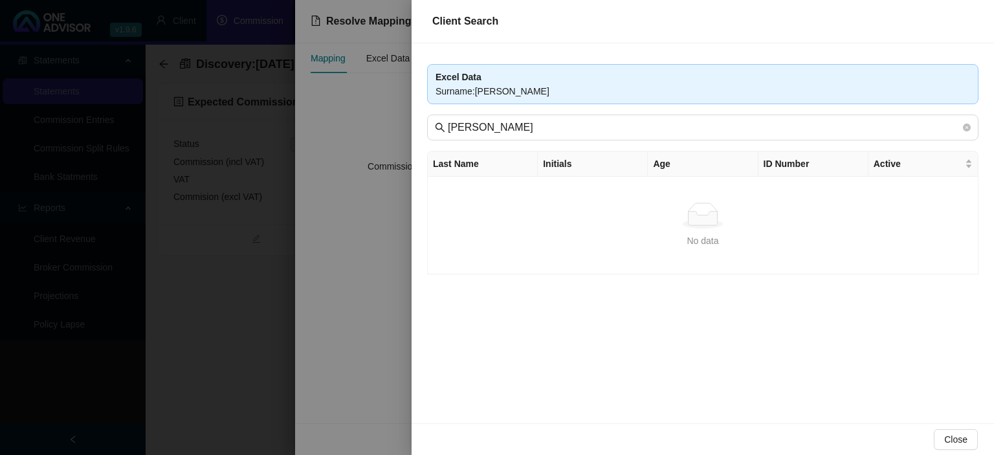
click at [294, 300] on div at bounding box center [497, 227] width 994 height 455
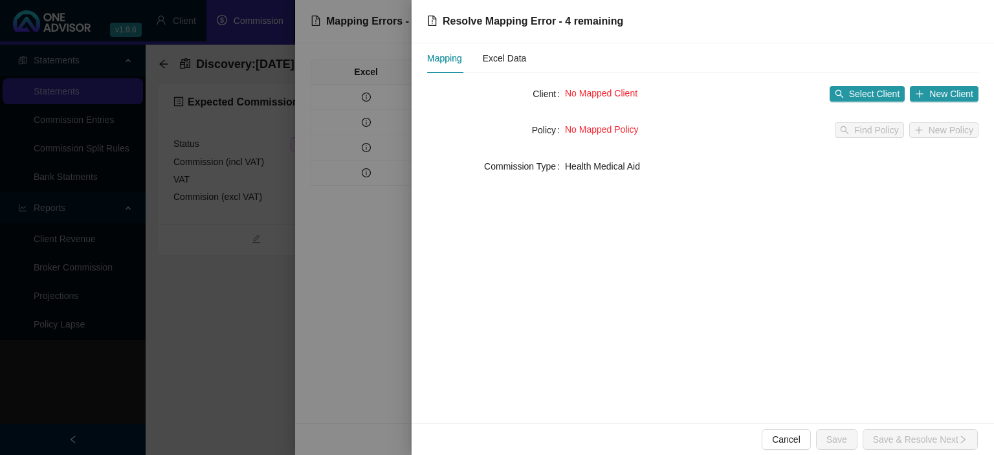
click at [294, 300] on div at bounding box center [497, 227] width 994 height 455
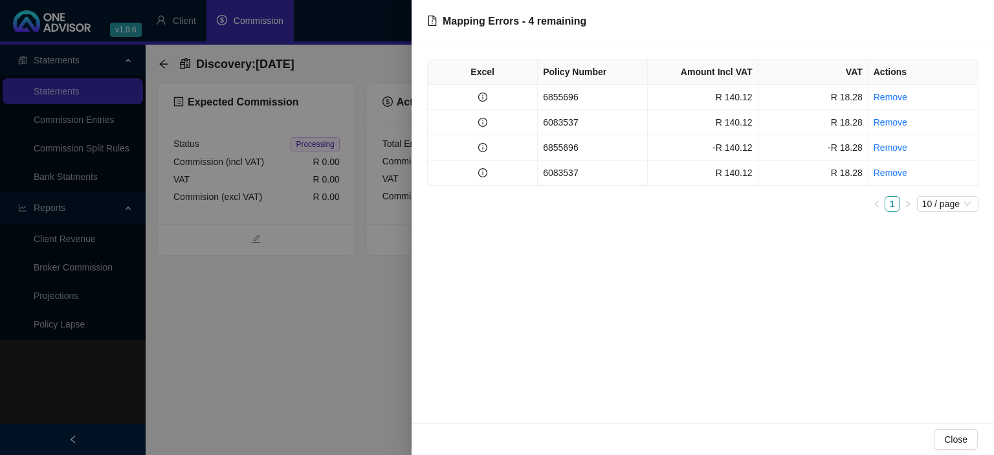
click at [294, 300] on div at bounding box center [497, 227] width 994 height 455
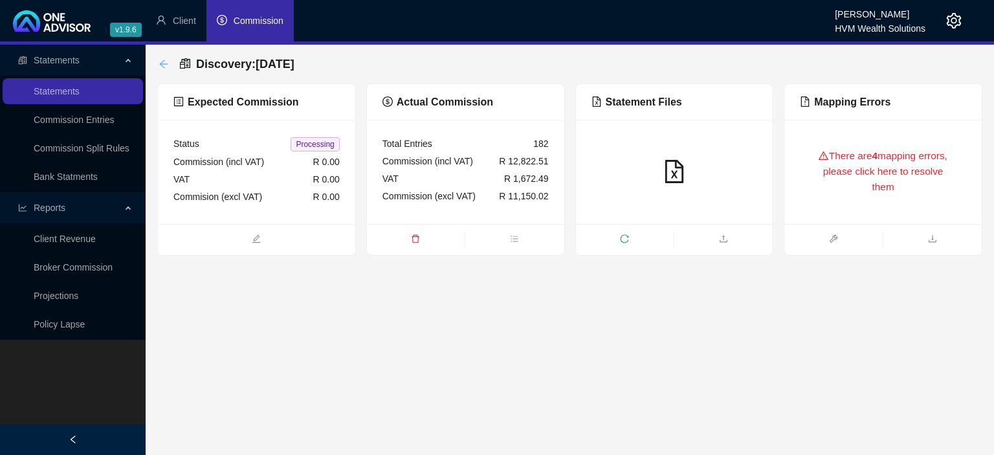
click at [159, 67] on icon "arrow-left" at bounding box center [164, 64] width 10 height 10
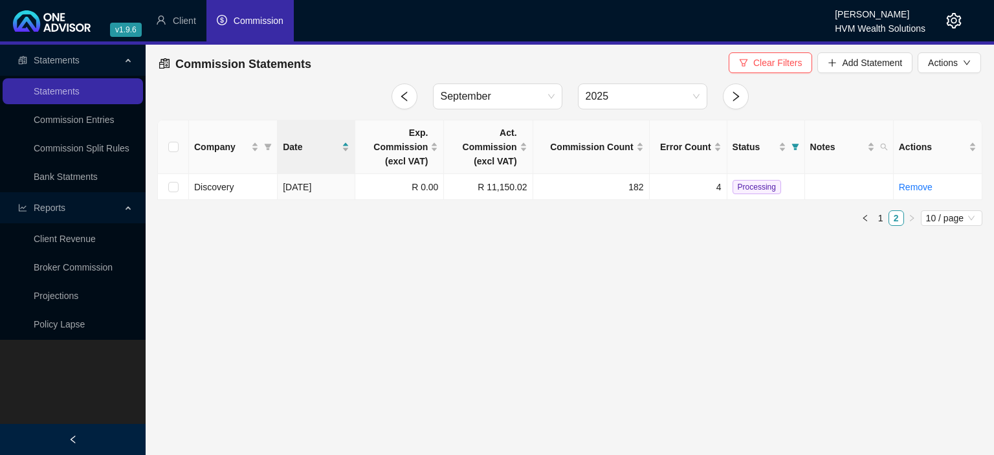
click at [949, 23] on icon "setting" at bounding box center [954, 21] width 16 height 16
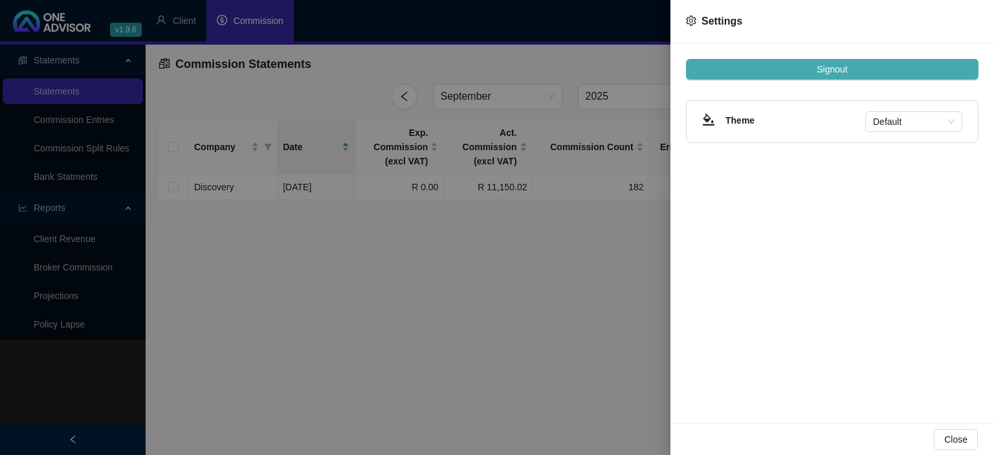
click at [849, 73] on button "Signout" at bounding box center [832, 69] width 293 height 21
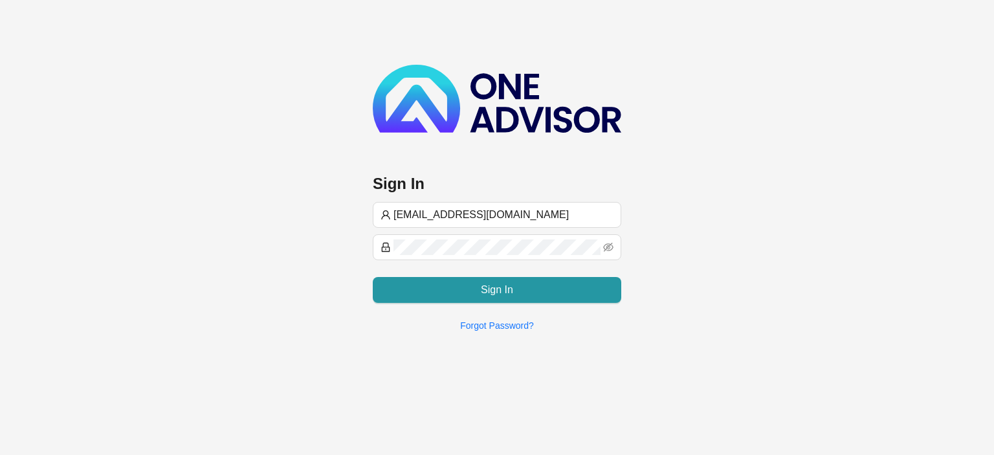
type input "[EMAIL_ADDRESS][DOMAIN_NAME]"
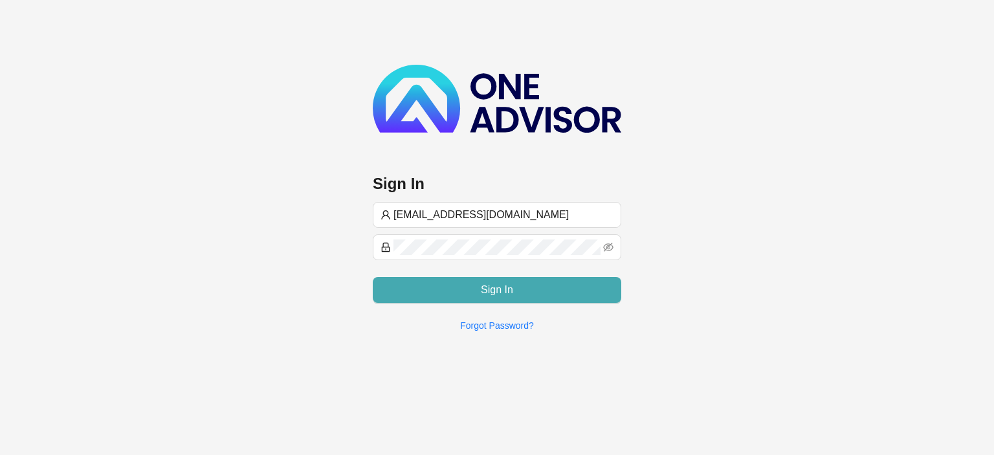
type input "[EMAIL_ADDRESS][DOMAIN_NAME]"
click at [457, 291] on button "Sign In" at bounding box center [497, 290] width 249 height 26
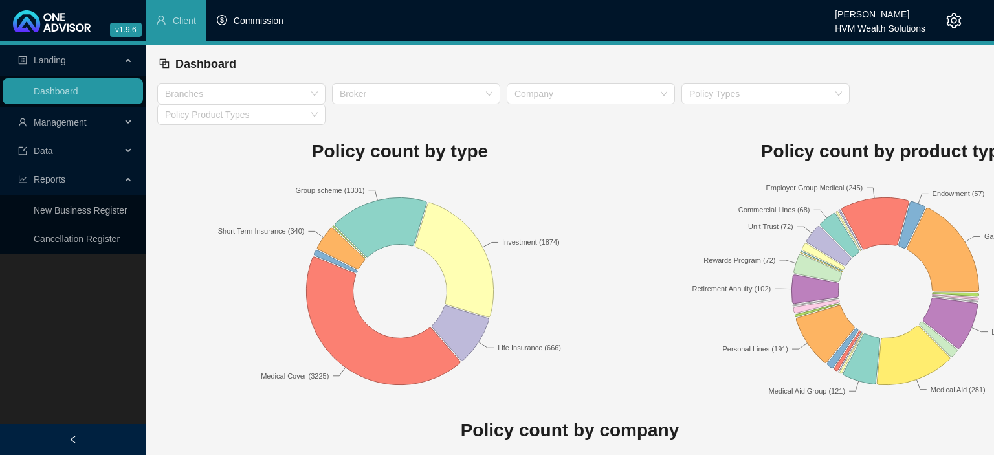
click at [250, 22] on span "Commission" at bounding box center [259, 21] width 50 height 10
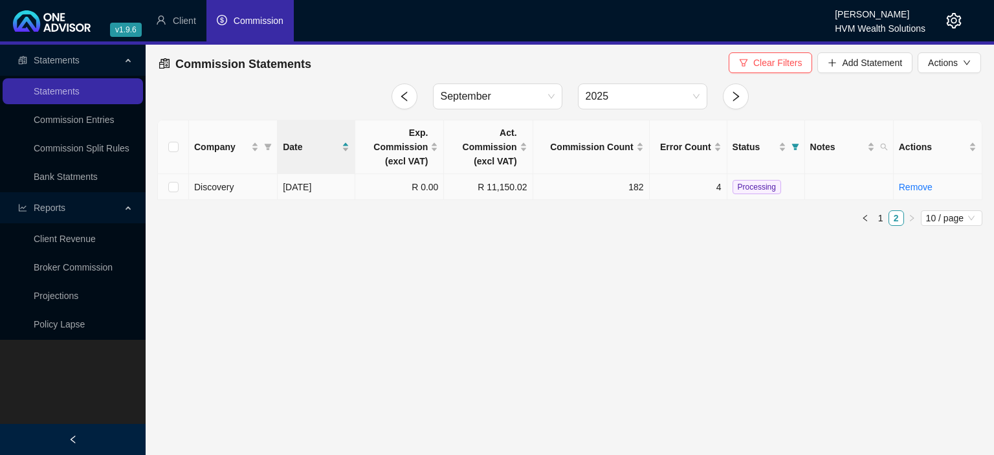
click at [700, 184] on td "4" at bounding box center [689, 187] width 78 height 26
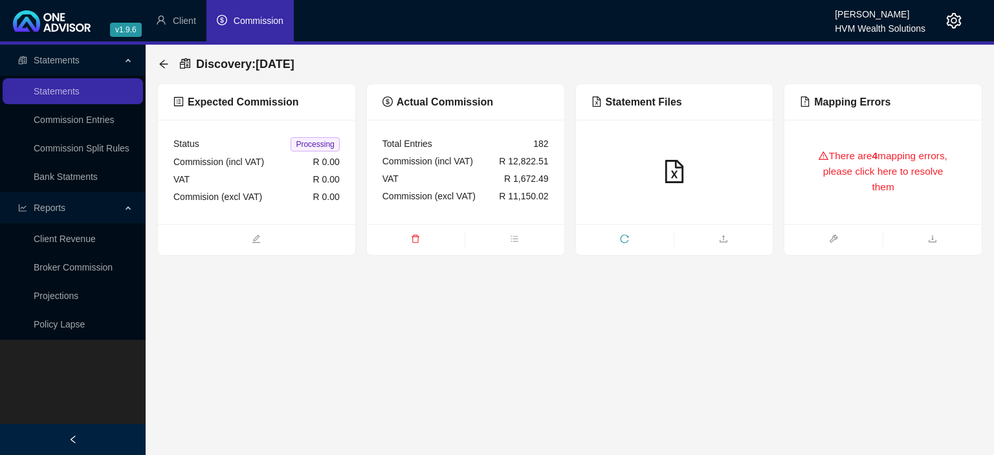
click at [821, 198] on div "There are 4 mapping errors, please click here to resolve them" at bounding box center [883, 171] width 166 height 73
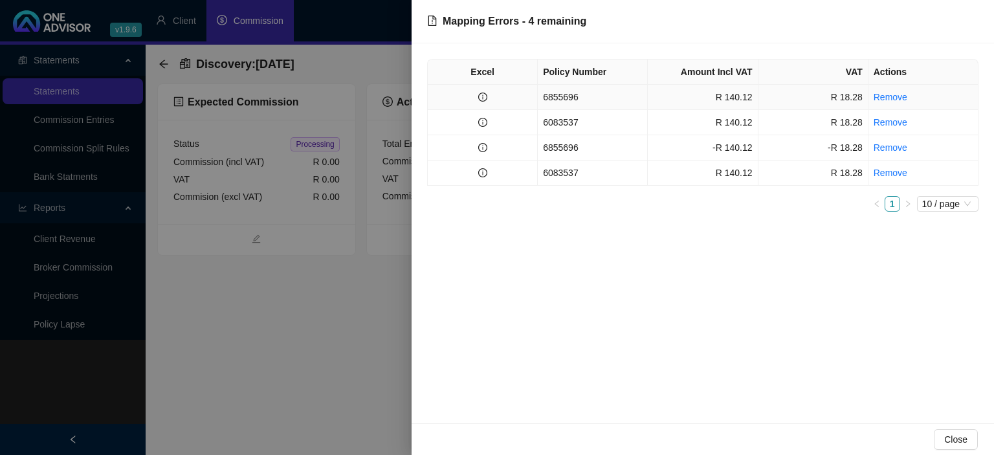
click at [597, 98] on td "6855696" at bounding box center [593, 97] width 110 height 25
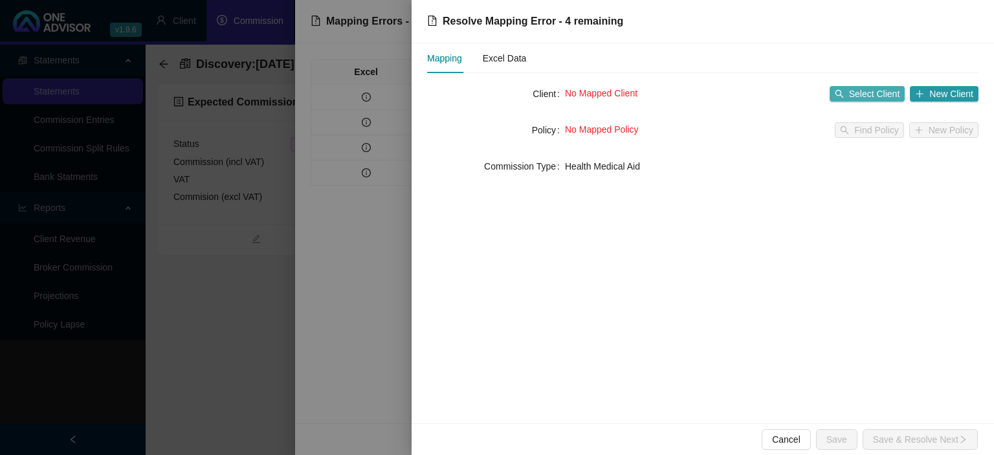
click at [853, 90] on span "Select Client" at bounding box center [874, 94] width 51 height 14
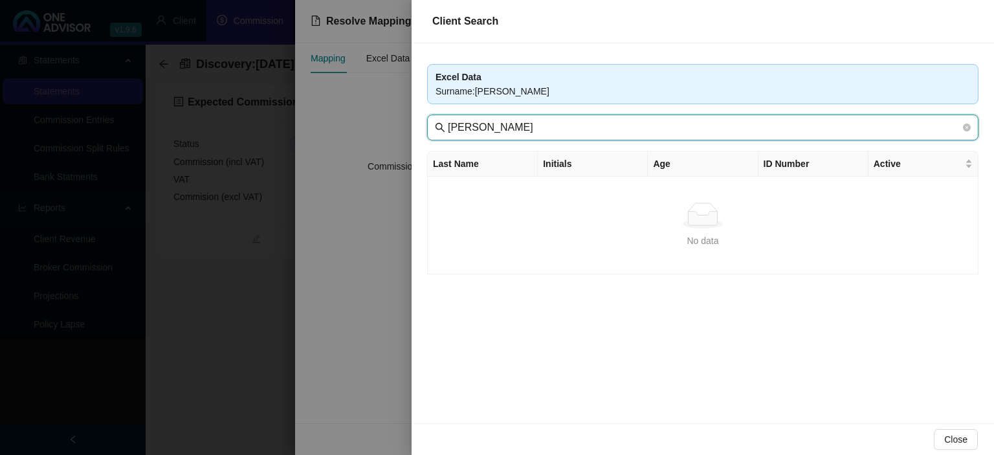
drag, startPoint x: 478, startPoint y: 126, endPoint x: 343, endPoint y: 126, distance: 135.3
click at [448, 126] on input "[PERSON_NAME]" at bounding box center [704, 128] width 513 height 16
type input "WHITE"
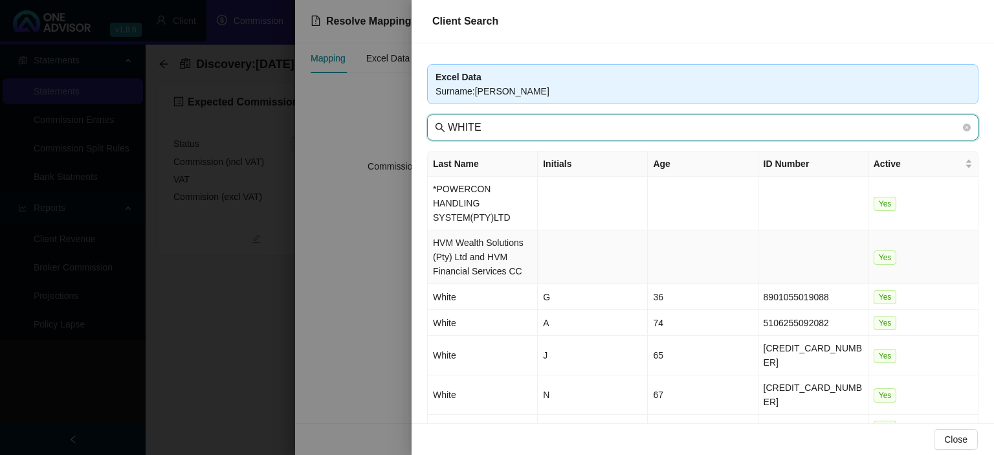
scroll to position [71, 0]
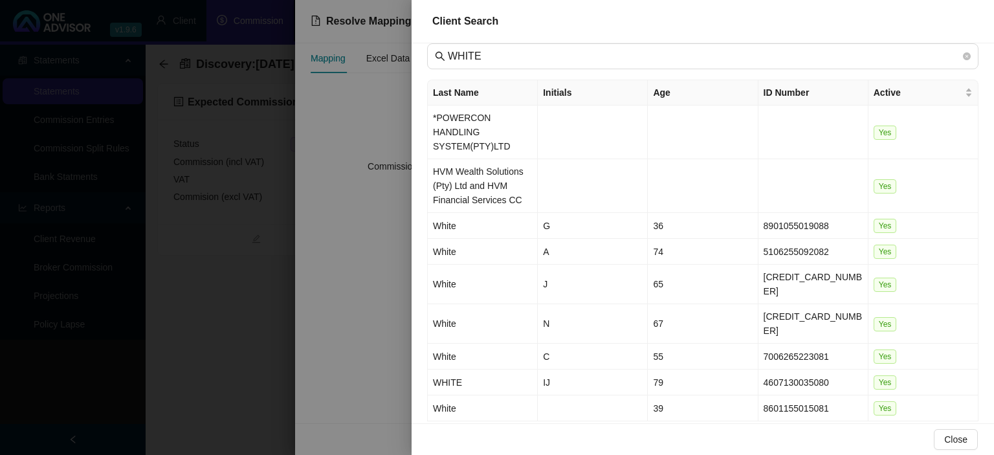
click at [311, 402] on div at bounding box center [497, 227] width 994 height 455
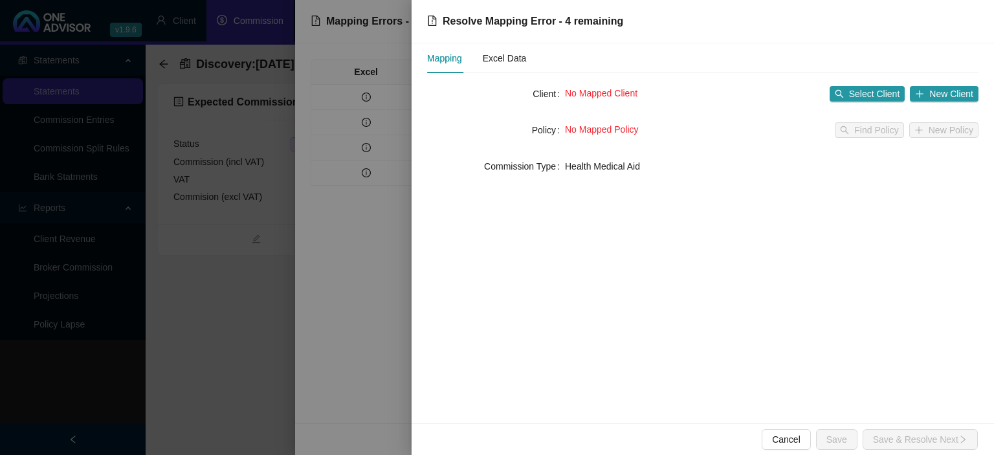
click at [296, 408] on div at bounding box center [497, 227] width 994 height 455
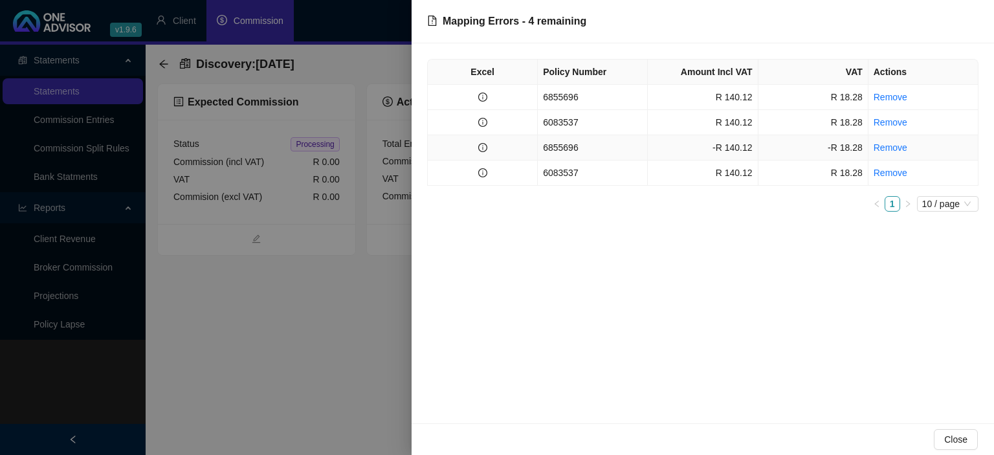
click at [740, 151] on td "-R 140.12" at bounding box center [703, 147] width 110 height 25
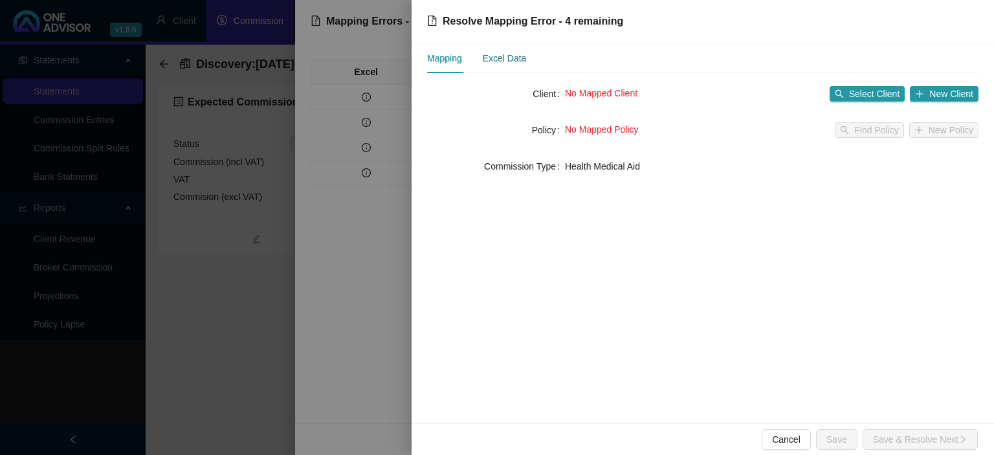
click at [516, 60] on div "Excel Data" at bounding box center [505, 58] width 44 height 14
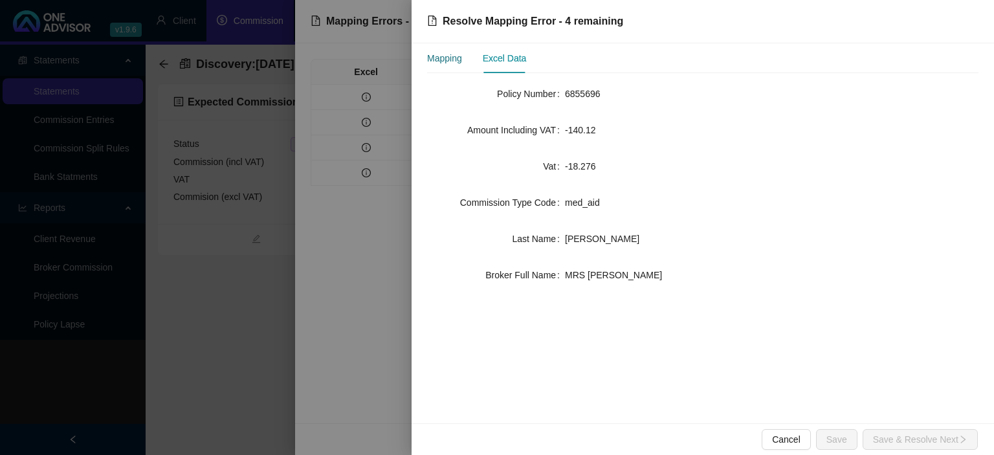
click at [457, 60] on div "Mapping" at bounding box center [444, 58] width 35 height 14
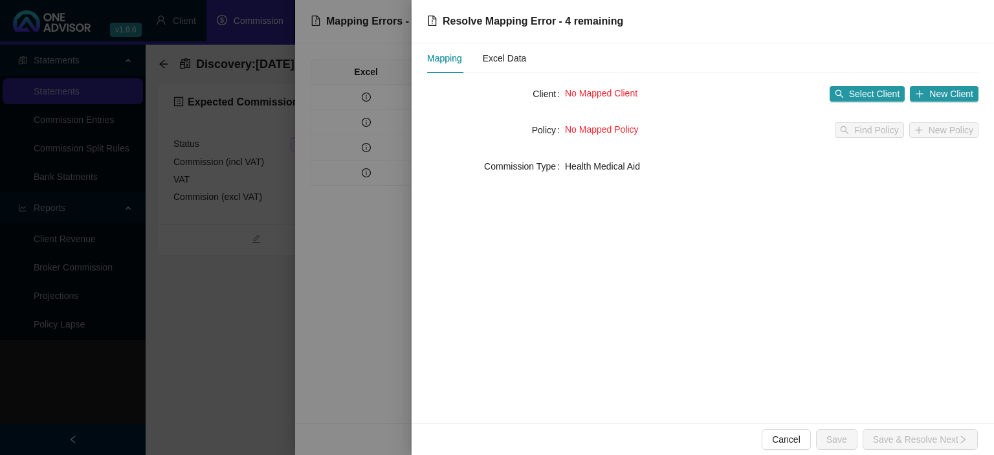
click at [394, 225] on div at bounding box center [497, 227] width 994 height 455
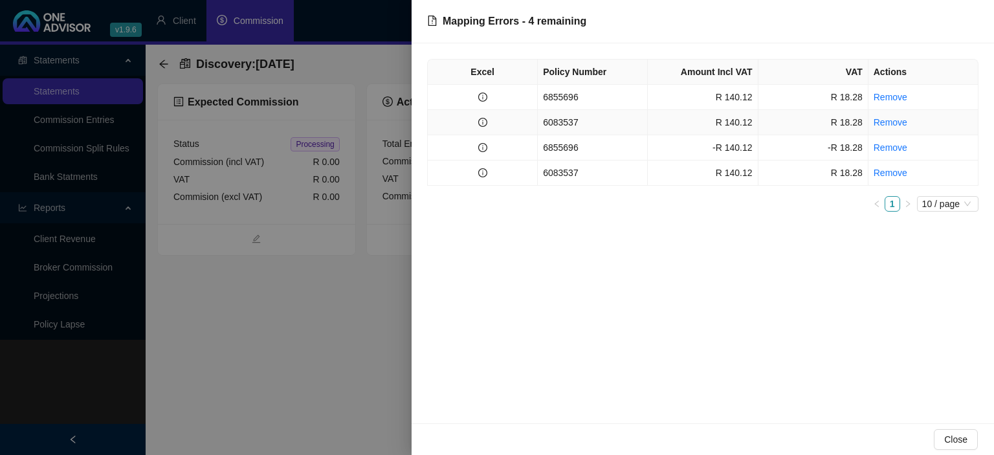
click at [571, 123] on td "6083537" at bounding box center [593, 122] width 110 height 25
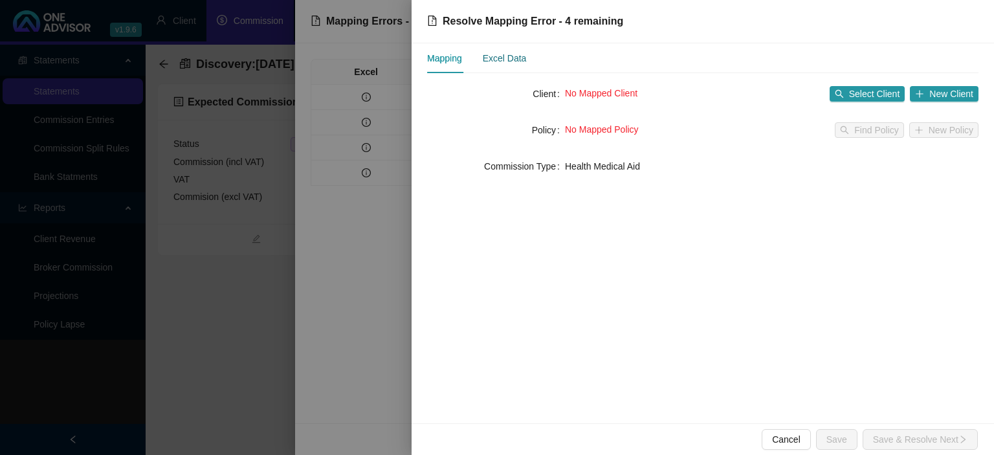
click at [519, 60] on div "Excel Data" at bounding box center [505, 58] width 44 height 14
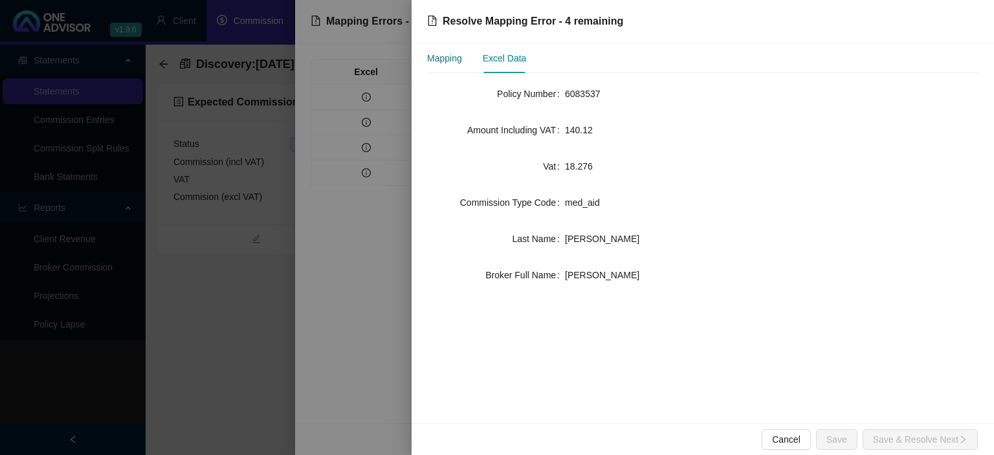
click at [441, 60] on div "Mapping" at bounding box center [444, 58] width 35 height 14
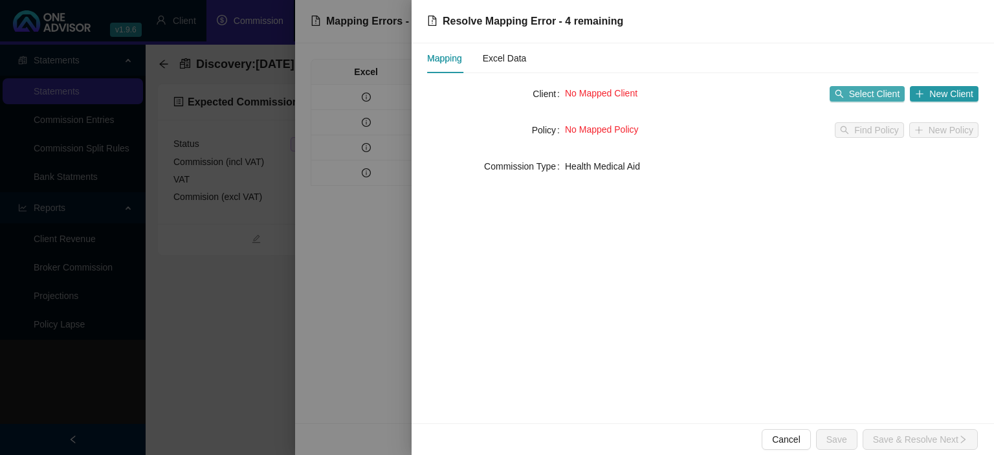
click at [872, 89] on span "Select Client" at bounding box center [874, 94] width 51 height 14
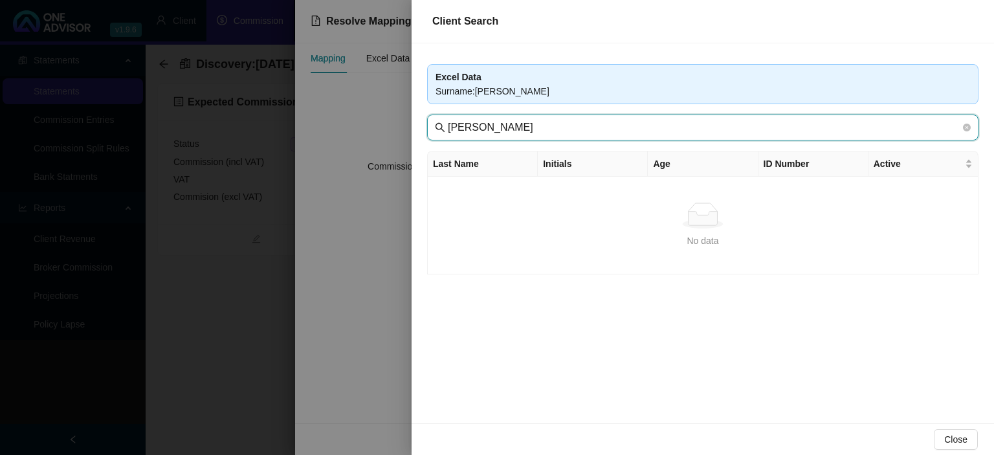
drag, startPoint x: 483, startPoint y: 120, endPoint x: 361, endPoint y: 122, distance: 122.4
click at [448, 122] on input "[PERSON_NAME]" at bounding box center [704, 128] width 513 height 16
type input "[PERSON_NAME]"
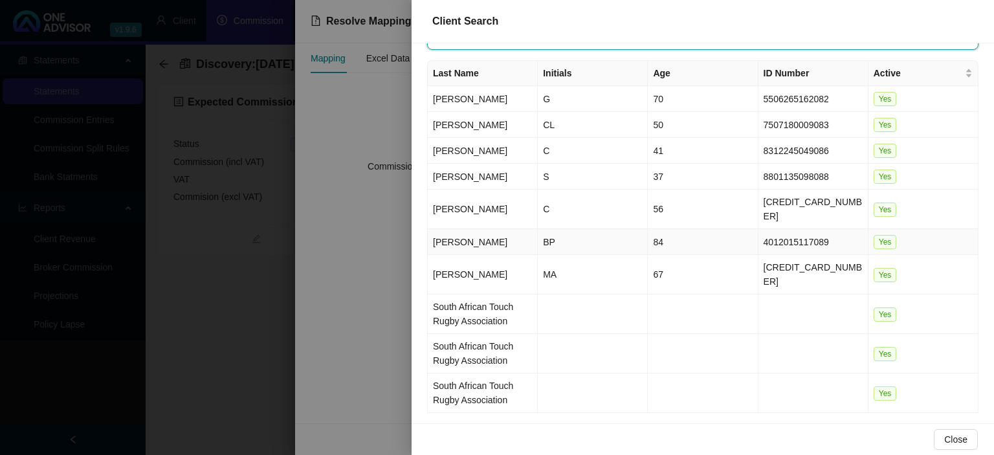
scroll to position [102, 0]
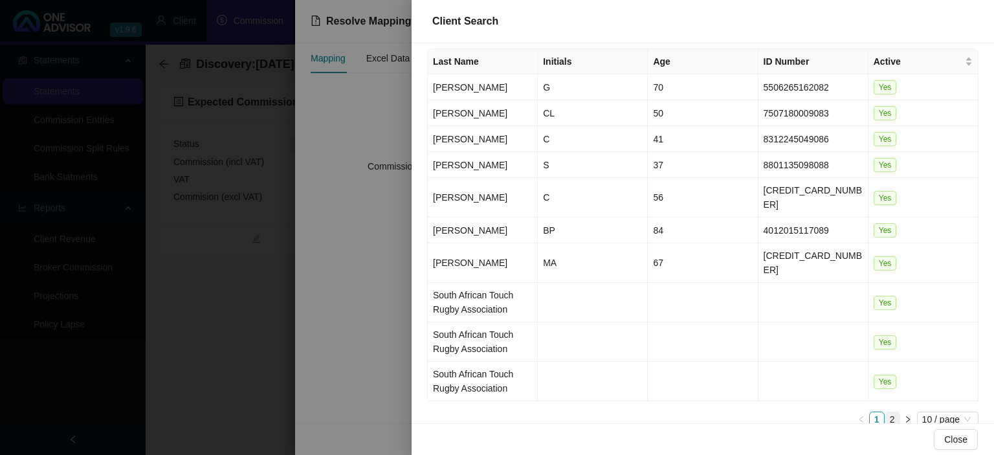
click at [895, 412] on link "2" at bounding box center [892, 419] width 14 height 14
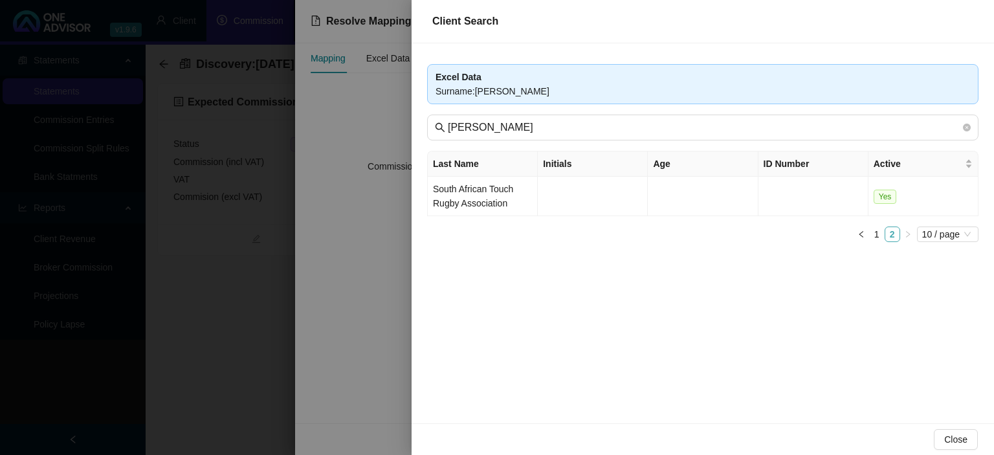
scroll to position [0, 0]
click at [877, 236] on link "1" at bounding box center [877, 234] width 14 height 14
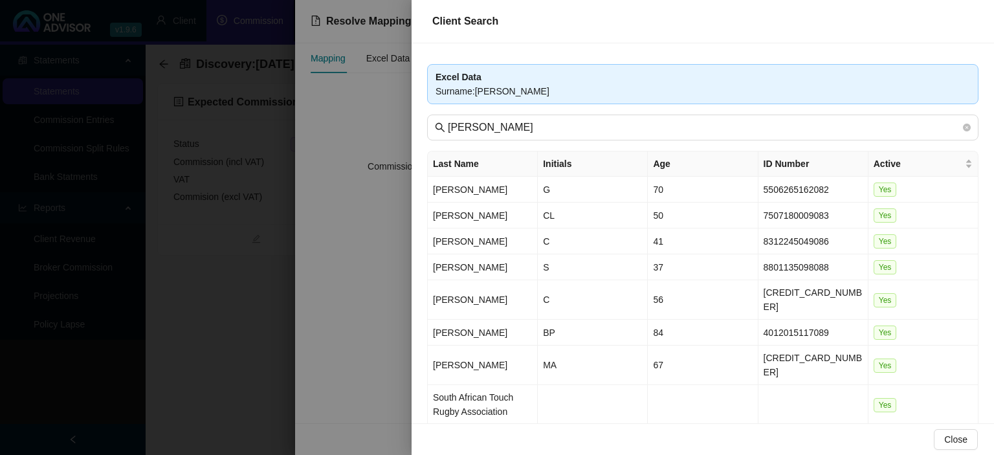
click at [317, 367] on div at bounding box center [497, 227] width 994 height 455
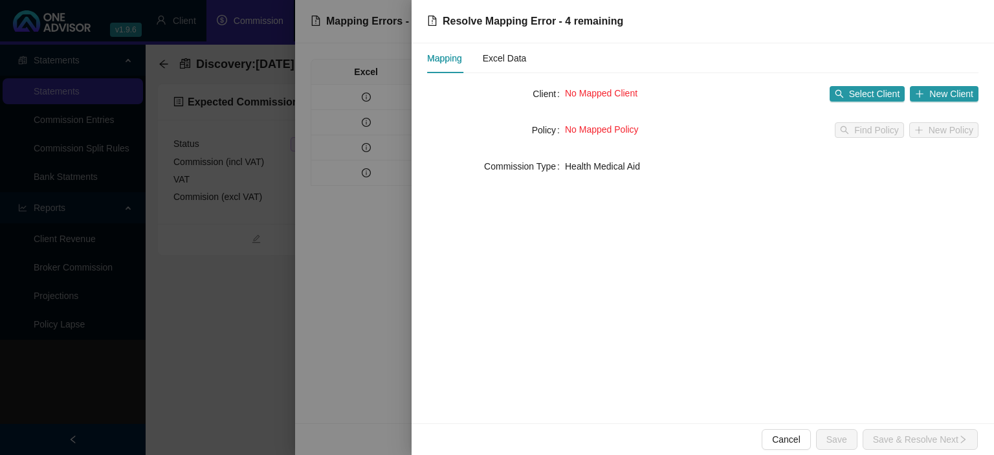
click at [317, 367] on div at bounding box center [497, 227] width 994 height 455
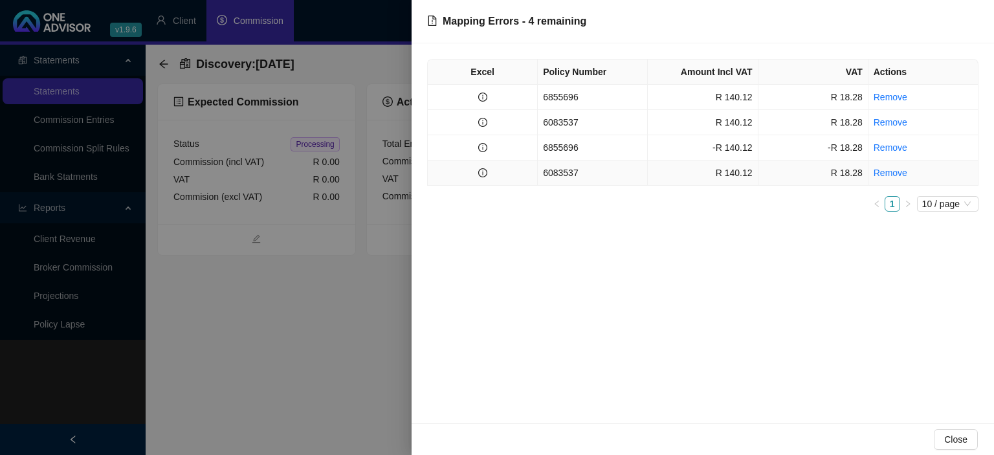
click at [615, 177] on td "6083537" at bounding box center [593, 173] width 110 height 25
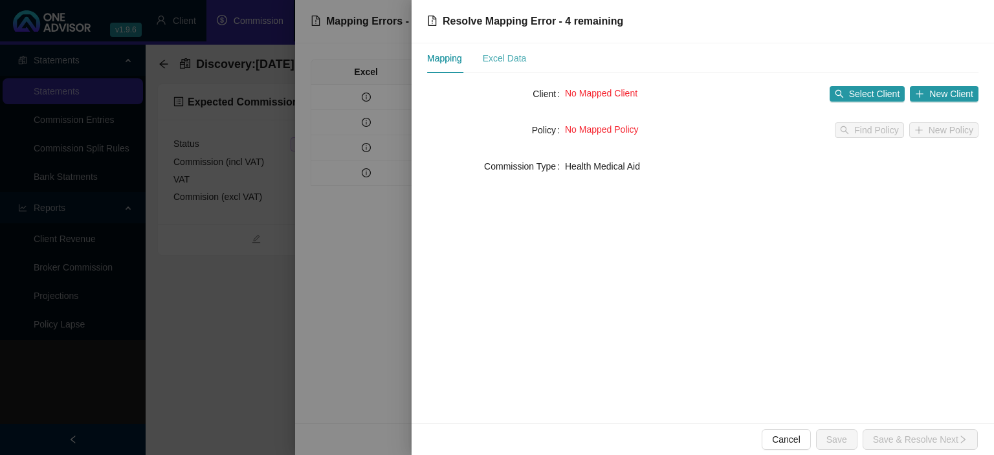
click at [504, 66] on div "Excel Data" at bounding box center [505, 58] width 44 height 30
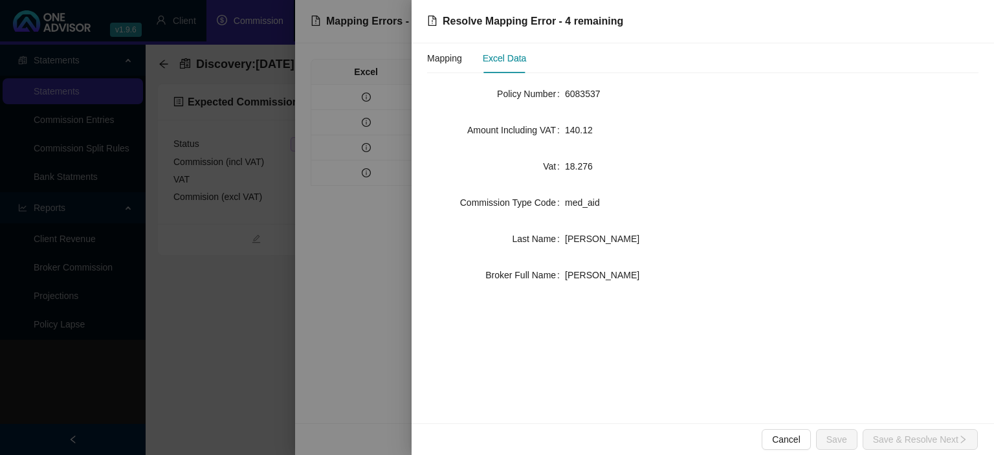
click at [397, 309] on div at bounding box center [497, 227] width 994 height 455
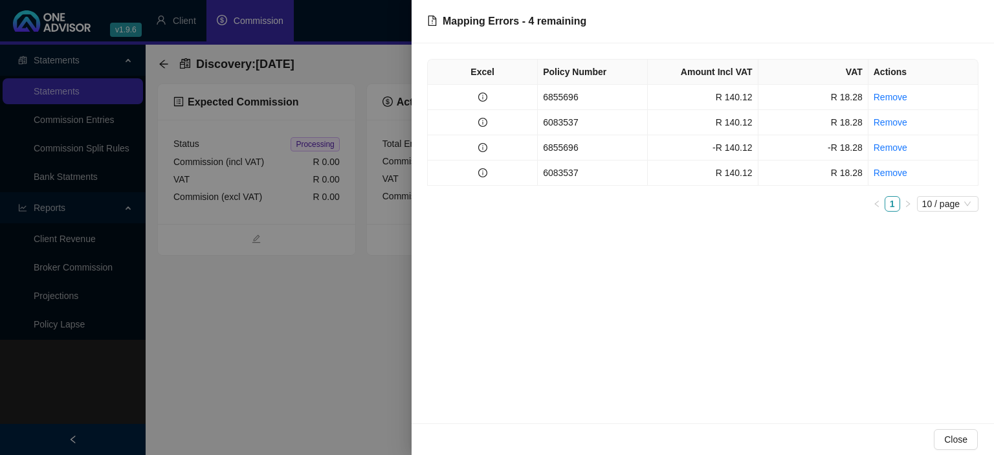
click at [397, 309] on div at bounding box center [497, 227] width 994 height 455
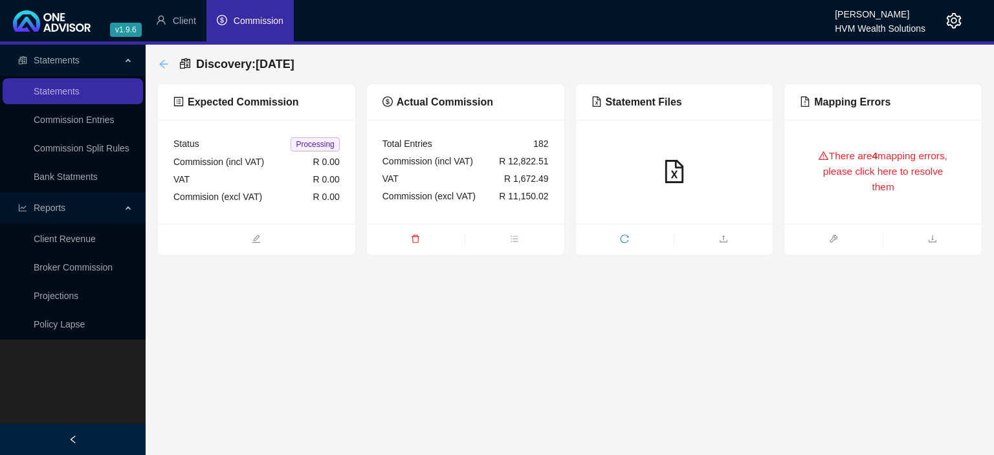
click at [166, 65] on icon "arrow-left" at bounding box center [164, 64] width 10 height 10
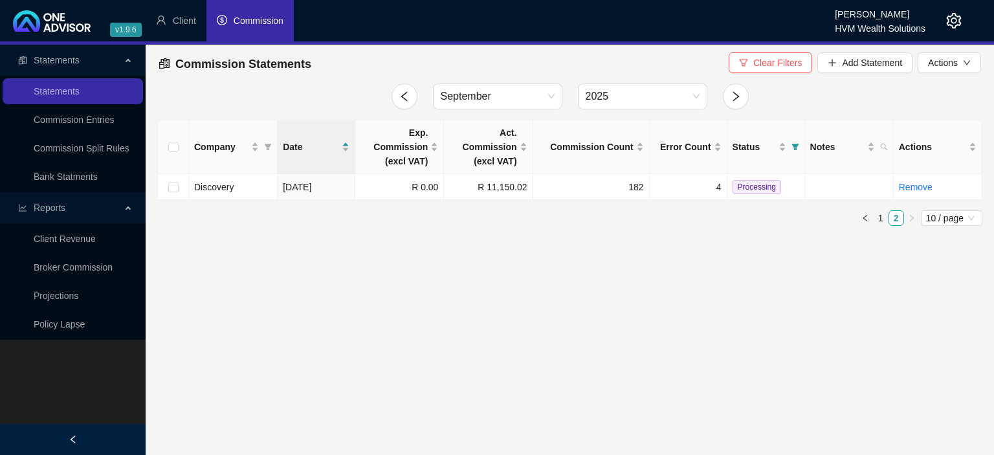
click at [953, 23] on icon "setting" at bounding box center [954, 21] width 15 height 16
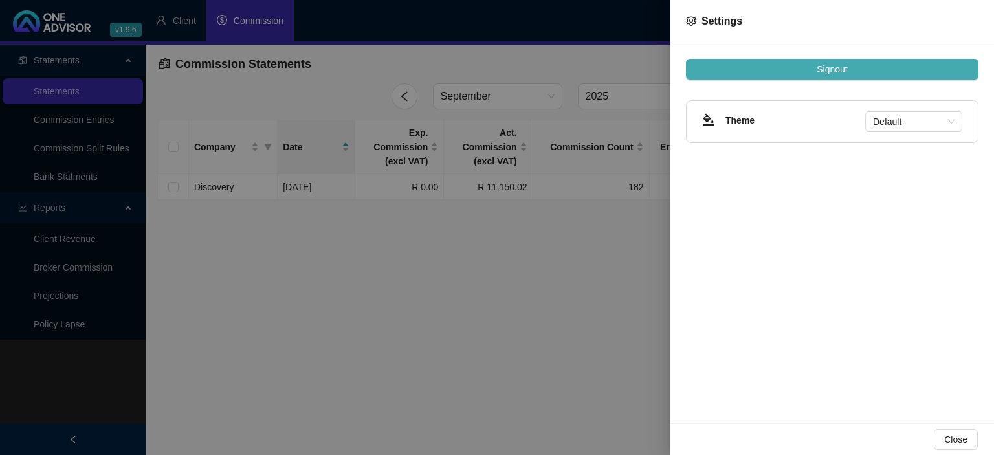
click at [843, 68] on span "Signout" at bounding box center [832, 69] width 30 height 14
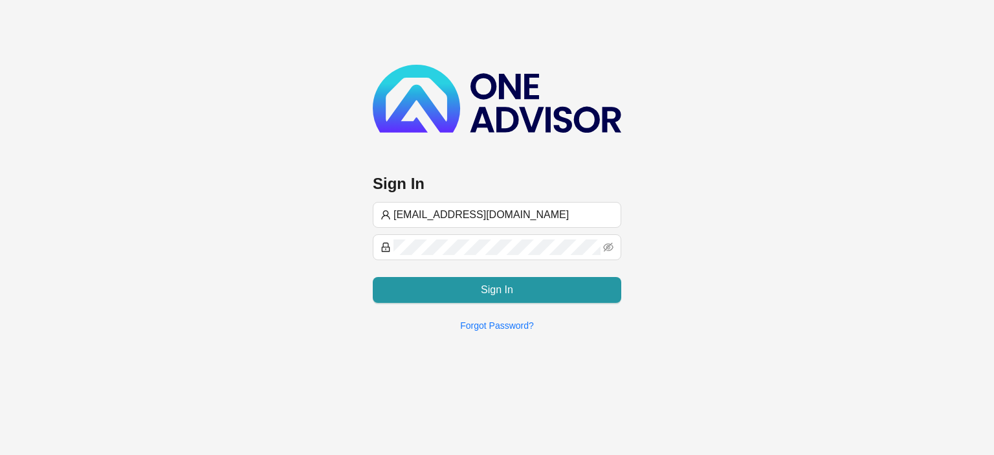
type input "[EMAIL_ADDRESS][DOMAIN_NAME]"
